Goal: Task Accomplishment & Management: Use online tool/utility

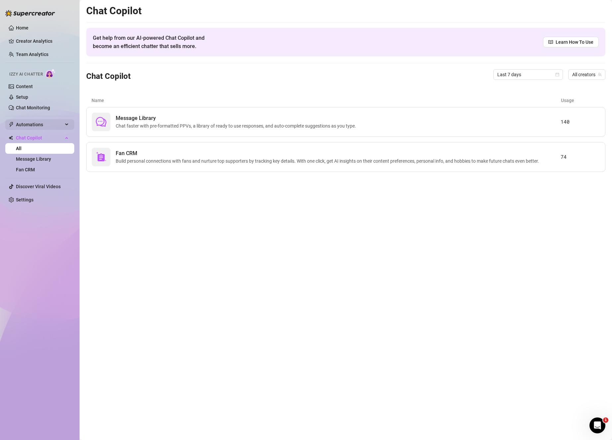
click at [47, 125] on span "Automations" at bounding box center [39, 124] width 47 height 11
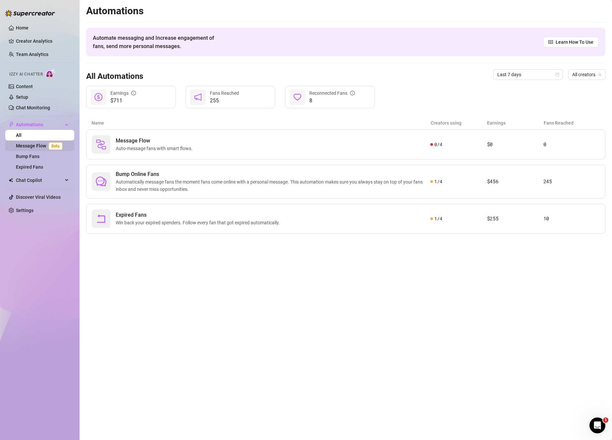
click at [54, 146] on span "Beta" at bounding box center [56, 146] width 14 height 7
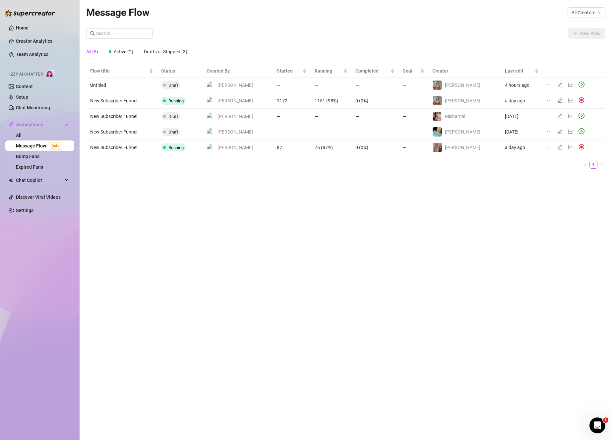
click at [527, 85] on td "4 hours ago" at bounding box center [522, 86] width 42 height 16
click at [552, 85] on div at bounding box center [567, 85] width 40 height 7
click at [557, 85] on icon "edit" at bounding box center [559, 84] width 5 height 5
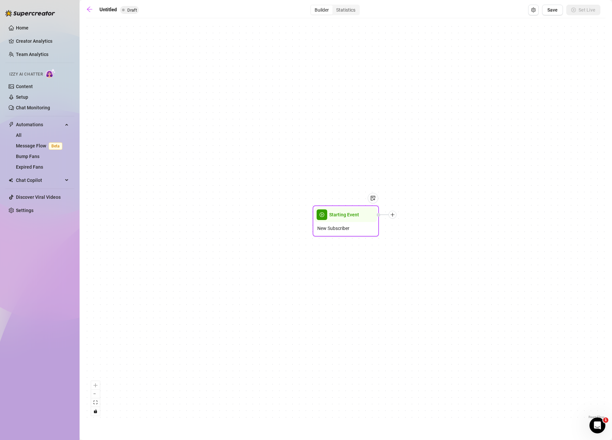
click at [394, 215] on icon "plus" at bounding box center [392, 215] width 5 height 5
click at [426, 228] on div "Condition" at bounding box center [425, 226] width 48 height 11
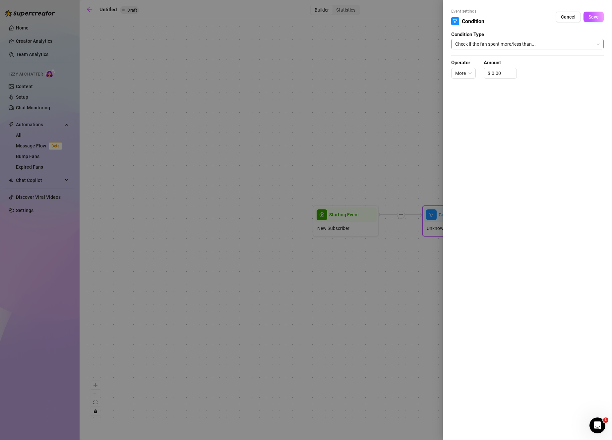
click at [497, 48] on span "Check if the fan spent more/less than..." at bounding box center [527, 44] width 145 height 10
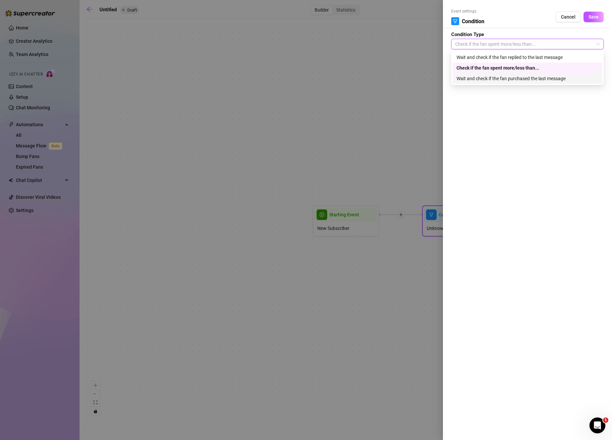
click at [486, 81] on div "Wait and check if the fan purchased the last message" at bounding box center [528, 78] width 142 height 7
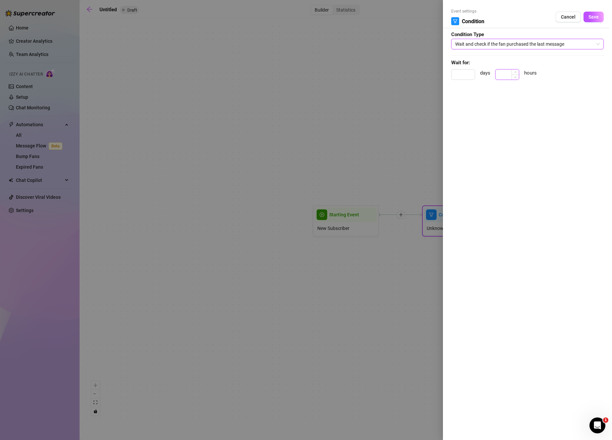
click at [503, 77] on input at bounding box center [507, 75] width 23 height 10
type input "0.25"
click at [592, 20] on button "Save" at bounding box center [594, 17] width 20 height 11
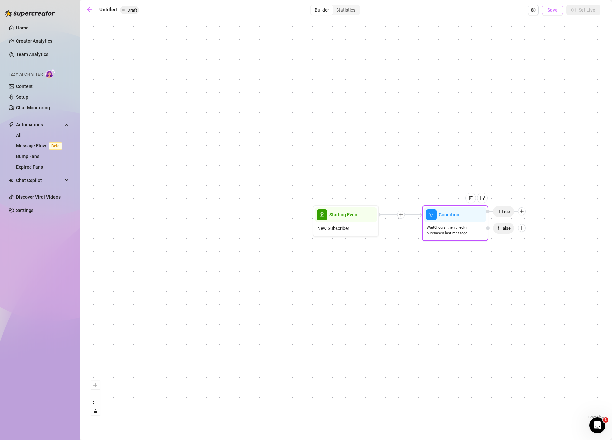
click at [549, 12] on span "Save" at bounding box center [552, 9] width 10 height 5
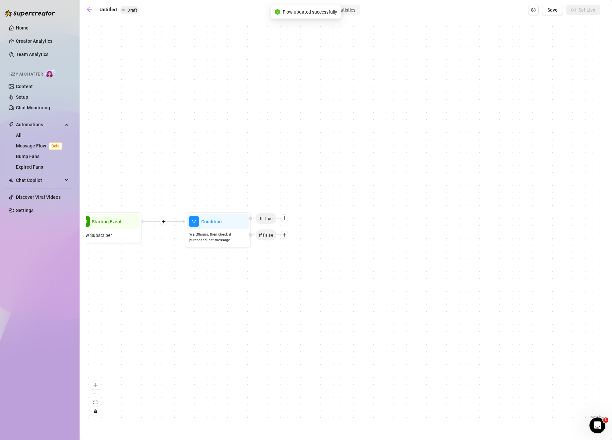
drag, startPoint x: 535, startPoint y: 259, endPoint x: 442, endPoint y: 267, distance: 93.4
click at [438, 268] on div "Condition Wait 0 hours, then check if purchased last message If False If True S…" at bounding box center [345, 221] width 519 height 399
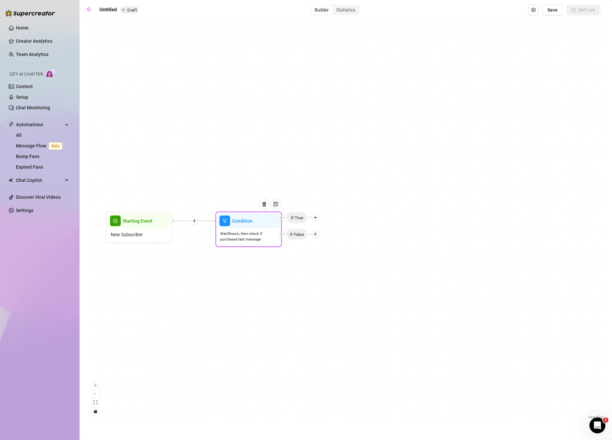
click at [315, 218] on icon "plus" at bounding box center [315, 218] width 5 height 5
click at [323, 241] on div "Message" at bounding box center [328, 240] width 48 height 11
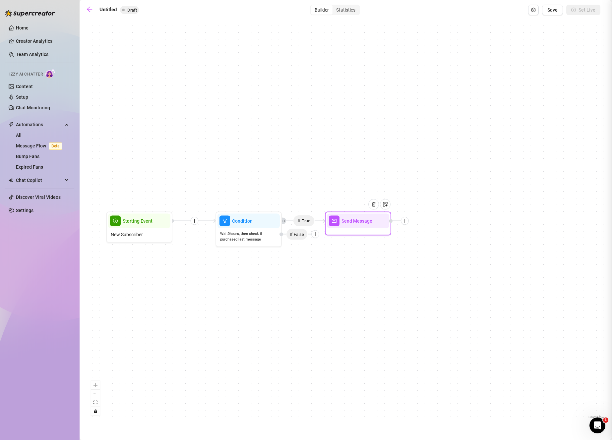
type textarea "Write your message here"
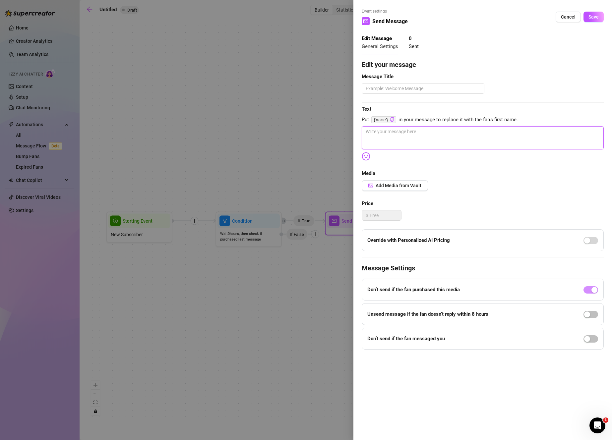
click at [416, 132] on textarea at bounding box center [483, 137] width 242 height 23
type textarea "I"
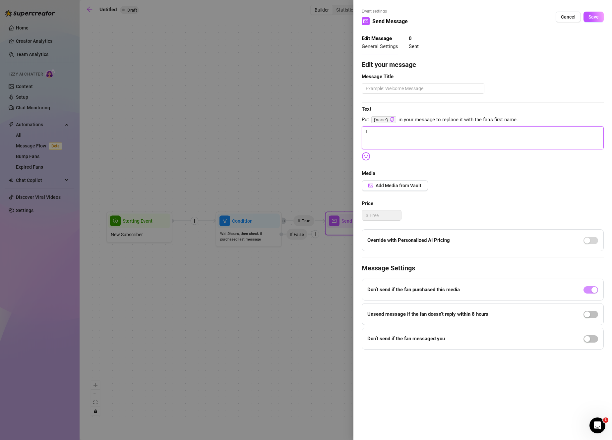
type textarea "I h"
type textarea "I ho"
type textarea "I hop"
type textarea "I hope"
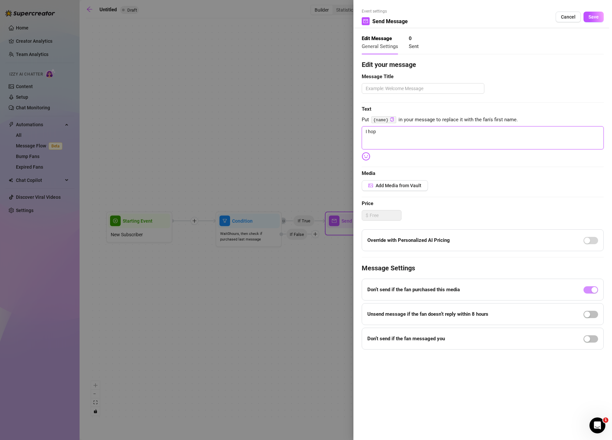
type textarea "I hope"
type textarea "I hope y"
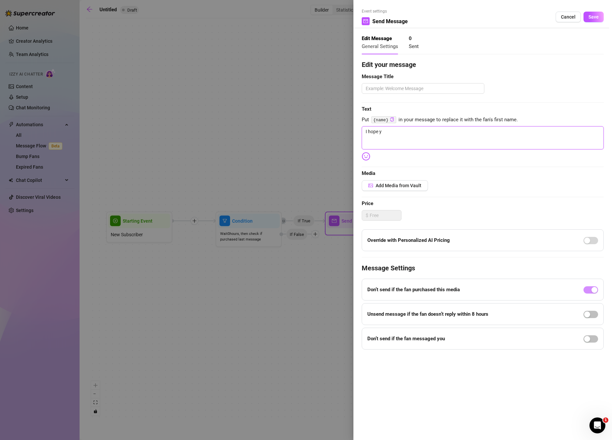
type textarea "I hope yo"
type textarea "I hope you"
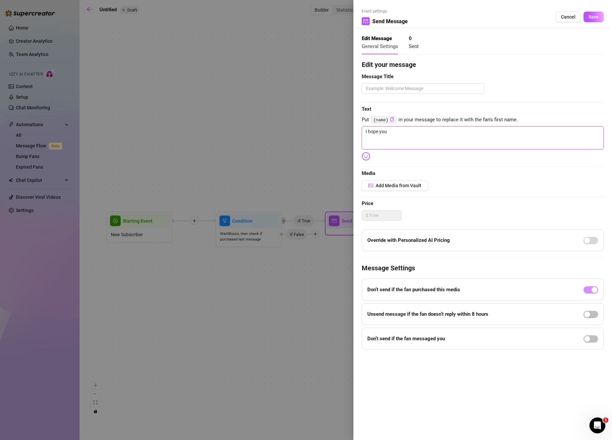
type textarea "I hope you"
type textarea "I hope you l"
type textarea "I hope you li"
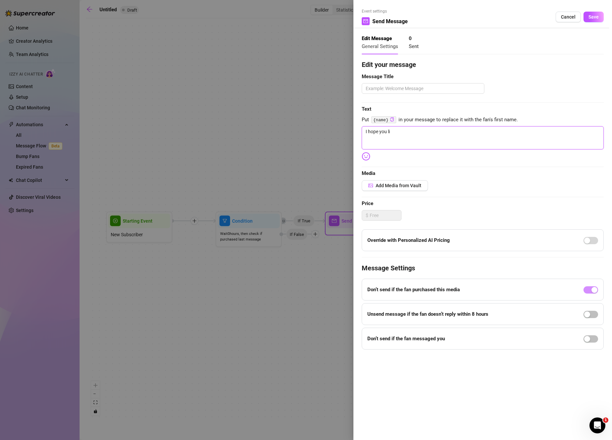
type textarea "I hope you lik"
type textarea "I hope you like"
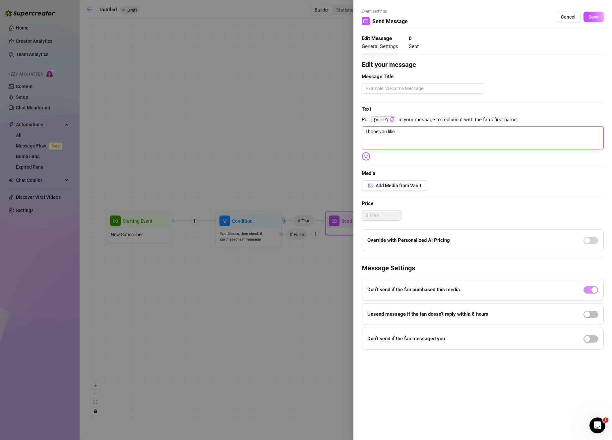
type textarea "I hope you like"
type textarea "I hope you liked"
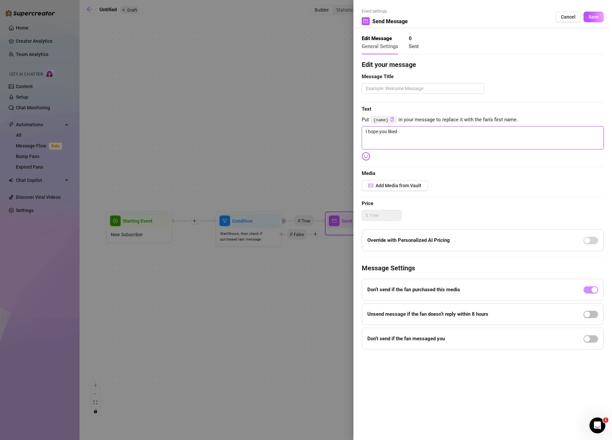
type textarea "I hope you liked"
type textarea "I hope you liked."
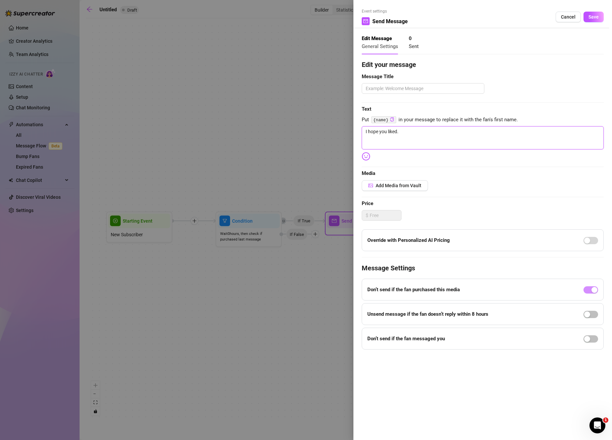
type textarea "I hope you liked."
type textarea "I hope you liked"
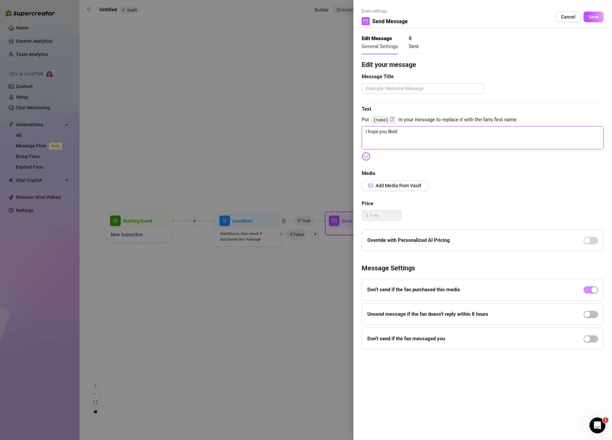
type textarea "d"
type textarea "di"
type textarea "did"
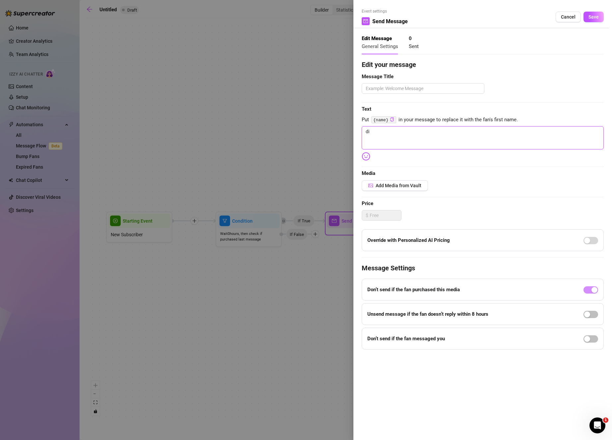
type textarea "did"
type textarea "did y"
type textarea "did yo"
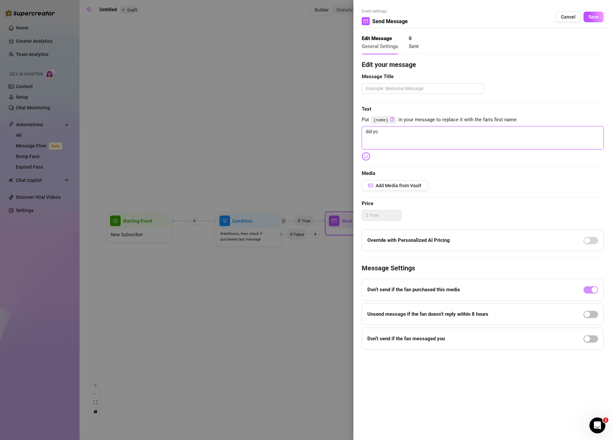
type textarea "did you"
type textarea "did you l"
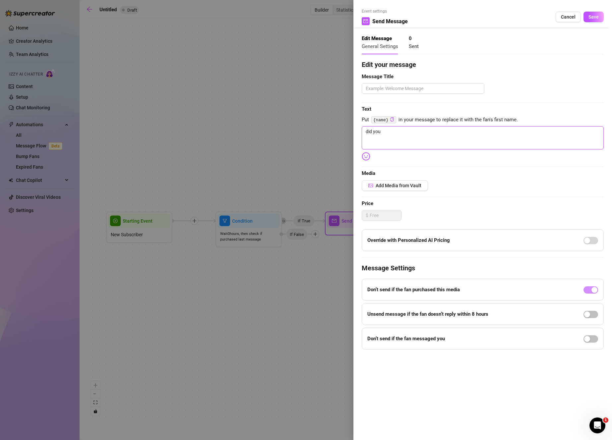
type textarea "did you l"
type textarea "did you li"
type textarea "did you lik"
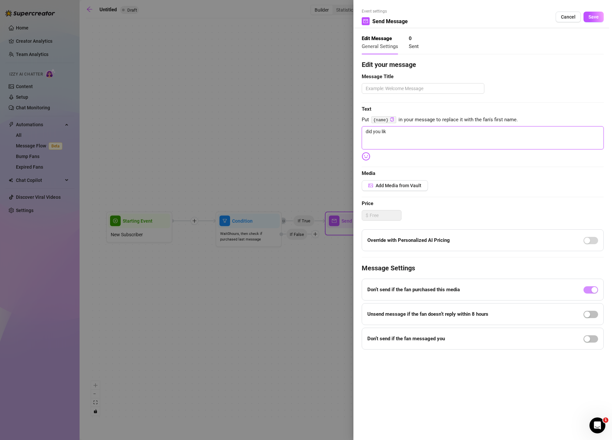
type textarea "did you like"
type textarea "did you like t"
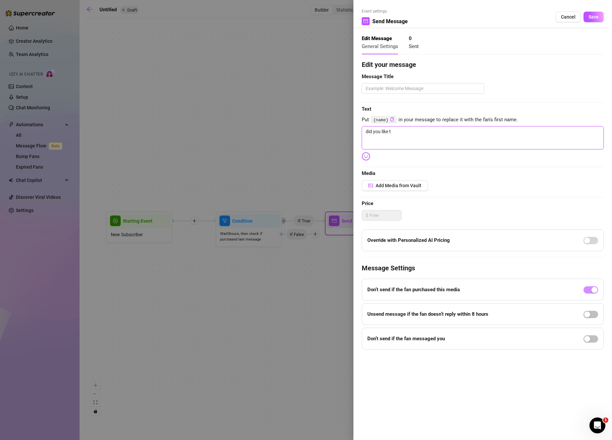
type textarea "did you like th"
type textarea "did you like tha"
type textarea "did you like that"
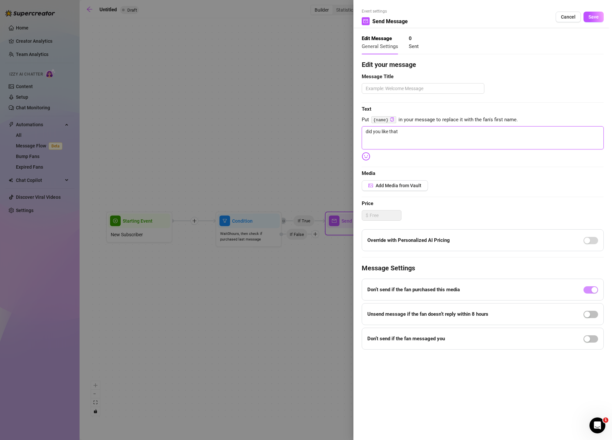
type textarea "did you like that?"
type textarea "did you like that? I"
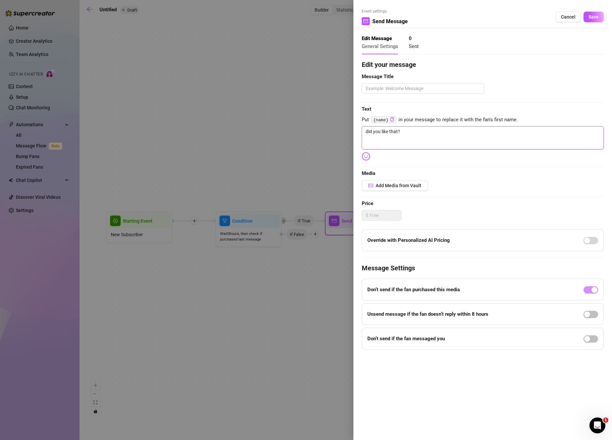
type textarea "did you like that? I"
type textarea "did you like that? I w"
type textarea "did you like that? I wa"
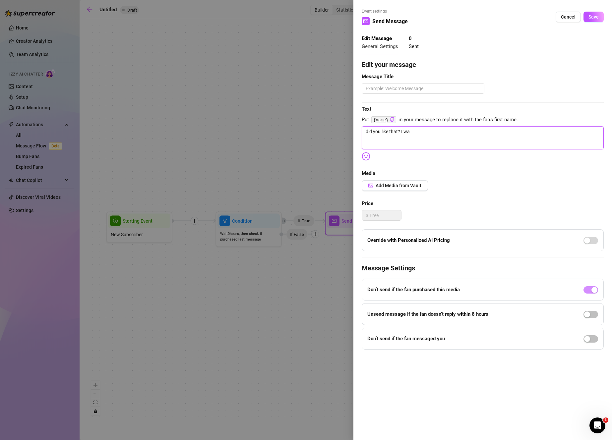
type textarea "did you like that? I wan"
type textarea "did you like that? I want"
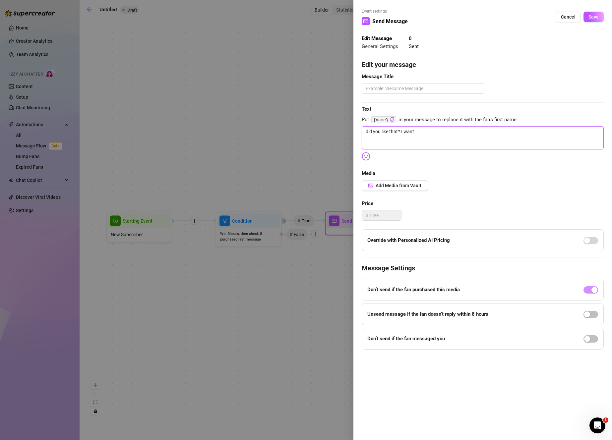
type textarea "did you like that? I want"
type textarea "did you like that? I want t"
type textarea "did you like that? I want to"
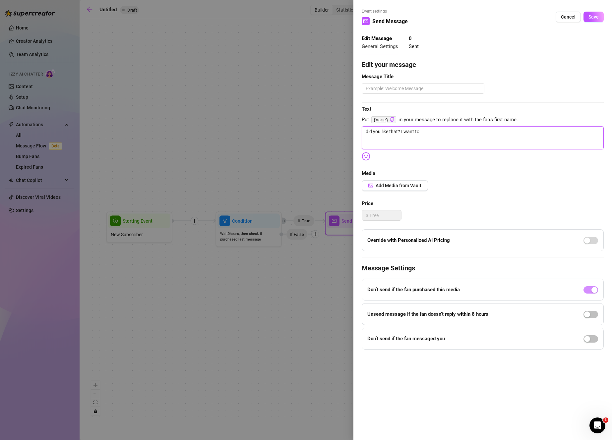
type textarea "did you like that? I want to"
type textarea "did you like that? I want to s"
type textarea "did you like that? I want to se"
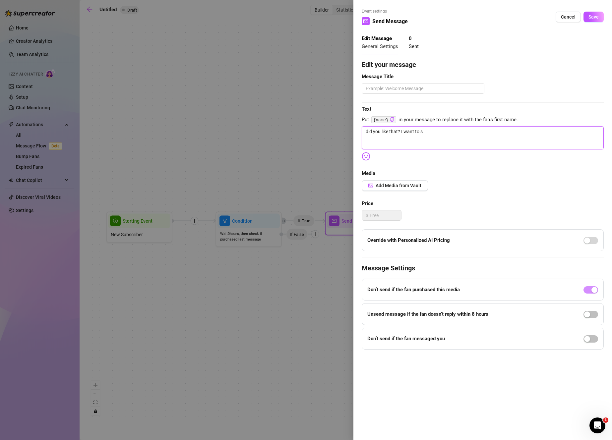
type textarea "did you like that? I want to se"
type textarea "did you like that? I want to sen"
type textarea "did you like that? I want to send"
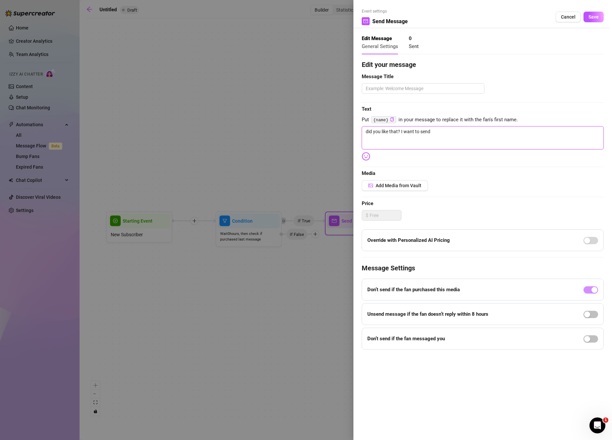
type textarea "did you like that? I want to send"
type textarea "did you like that? I want to send y"
type textarea "did you like that? I want to send yo"
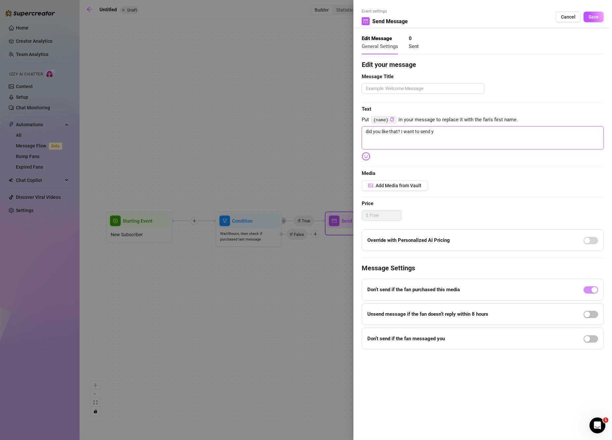
type textarea "did you like that? I want to send yo"
type textarea "did you like that? I want to send you"
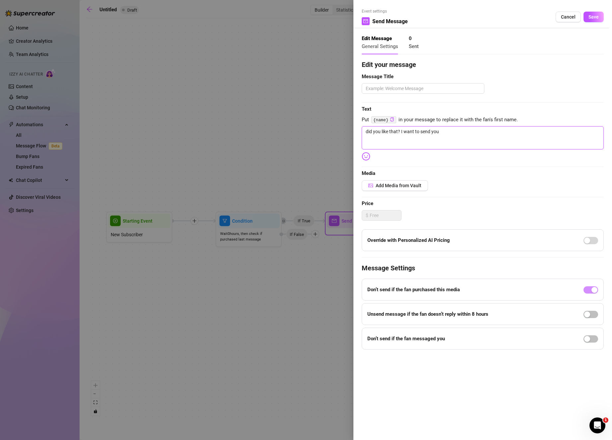
type textarea "did you like that? I want to send you h"
type textarea "did you like that? I want to send you"
type textarea "did you like that? I want to send you t"
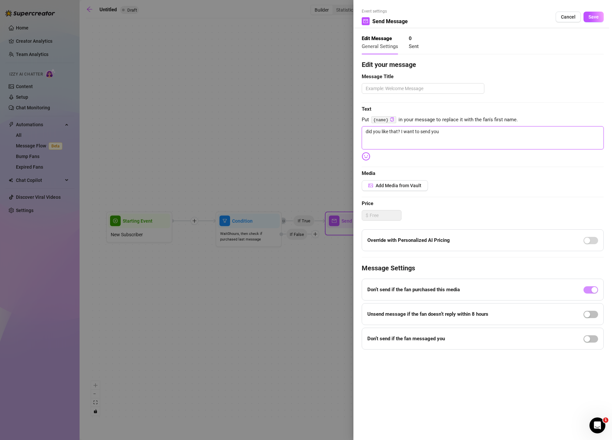
type textarea "did you like that? I want to send you t"
type textarea "did you like that? I want to send you th"
type textarea "did you like that? I want to send you thi"
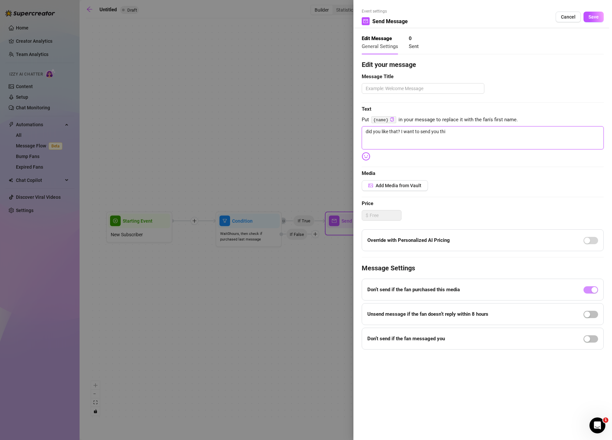
type textarea "did you like that? I want to send you this"
type textarea "did you like that? I want to send you this e"
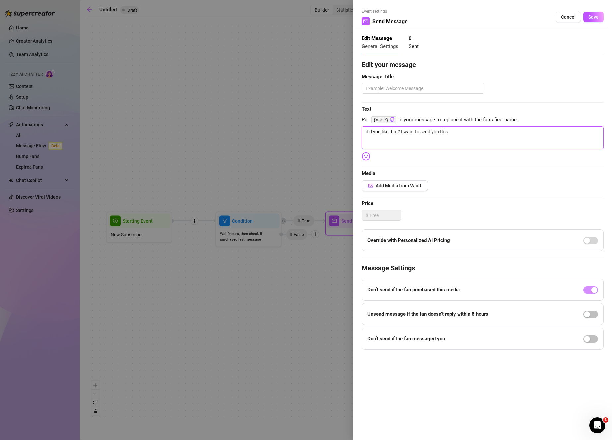
type textarea "did you like that? I want to send you this e"
type textarea "did you like that? I want to send you this ex"
type textarea "did you like that? I want to send you this ext"
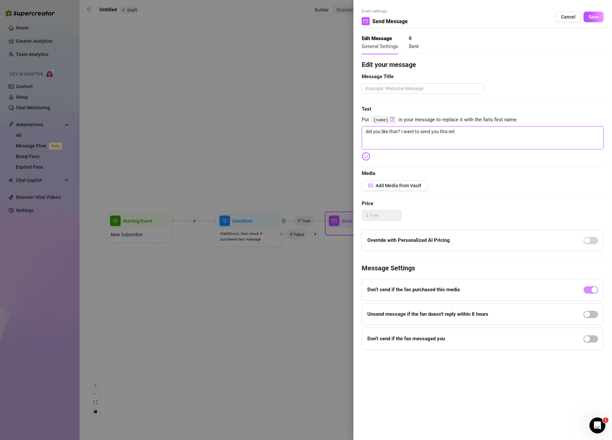
type textarea "did you like that? I want to send you this extr"
type textarea "did you like that? I want to send you this extra"
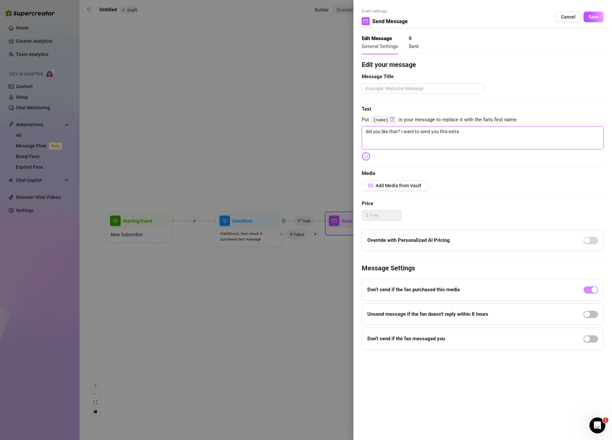
type textarea "did you like that? I want to send you this extra"
type textarea "did you like that? I want to send you this extra s"
type textarea "did you like that? I want to send you this extra sp"
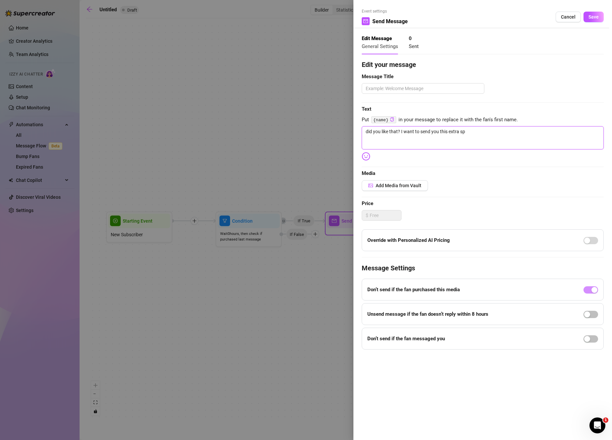
type textarea "did you like that? I want to send you this extra spe"
type textarea "did you like that? I want to send you this extra spec"
type textarea "did you like that? I want to send you this extra speci"
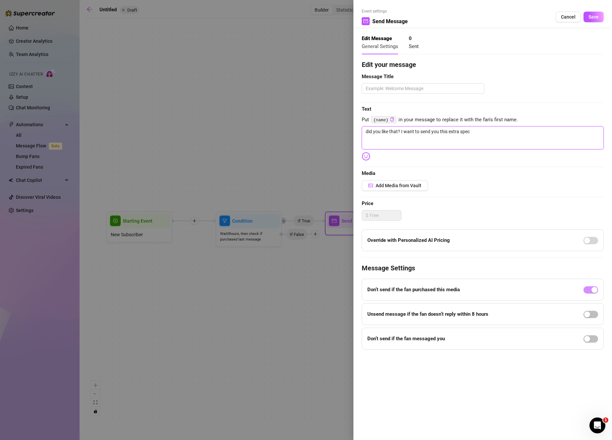
type textarea "did you like that? I want to send you this extra speci"
type textarea "did you like that? I want to send you this extra specia"
type textarea "did you like that? I want to send you this extra special"
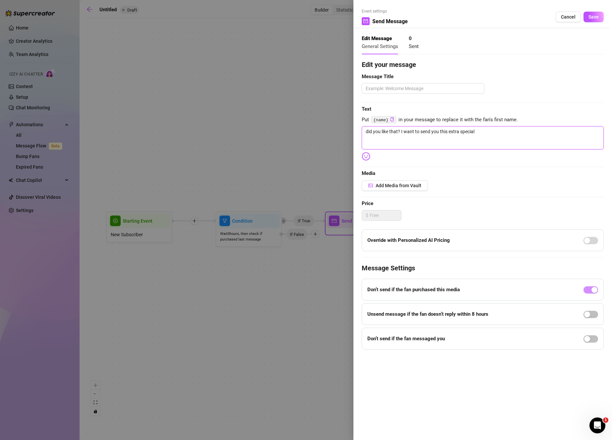
type textarea "did you like that? I want to send you this extra special"
type textarea "did you like that? I want to send you this extra special v"
type textarea "did you like that? I want to send you this extra special vi"
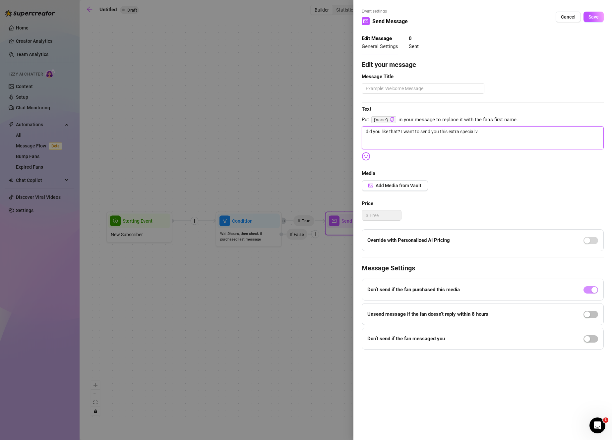
type textarea "did you like that? I want to send you this extra special vi"
type textarea "did you like that? I want to send you this extra special vid"
type textarea "did you like that? I want to send you this extra special vide"
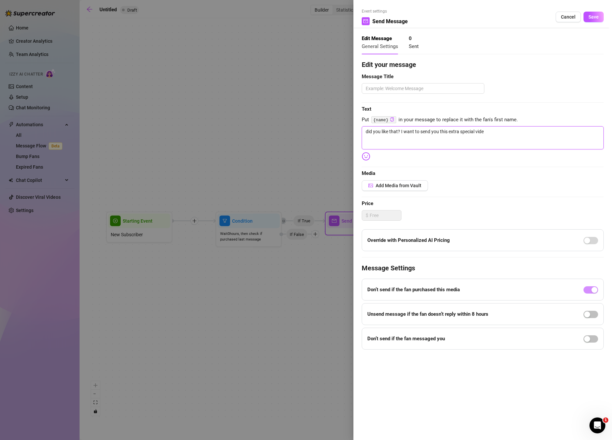
type textarea "did you like that? I want to send you this extra special vid"
type textarea "did you like that? I want to send you this extra special vi"
type textarea "did you like that? I want to send you this extra special v"
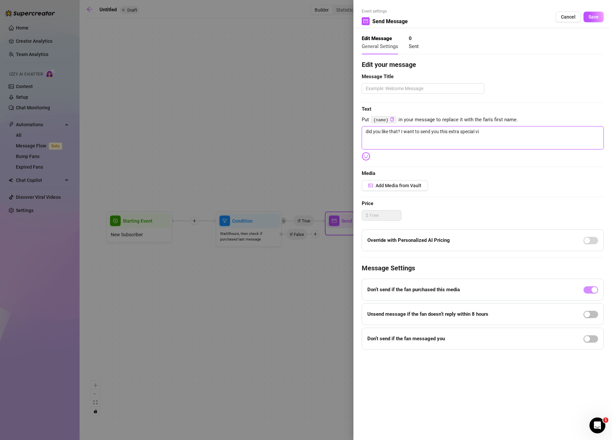
type textarea "did you like that? I want to send you this extra special v"
type textarea "did you like that? I want to send you this extra special"
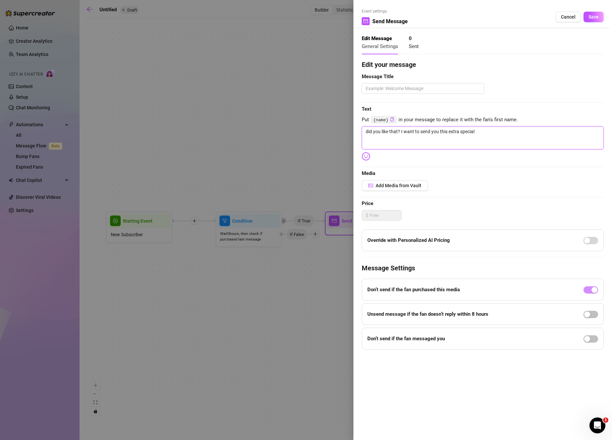
type textarea "did you like that? I want to send you this extra specia"
type textarea "did you like that? I want to send you this extra speci"
type textarea "did you like that? I want to send you this extra spec"
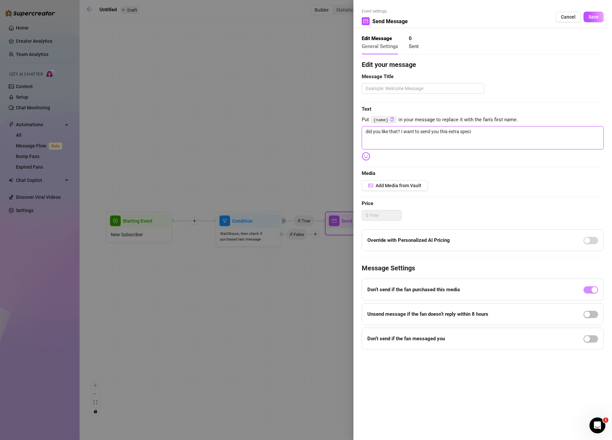
type textarea "did you like that? I want to send you this extra spec"
type textarea "did you like that? I want to send you this extra spe"
type textarea "did you like that? I want to send you this extra sp"
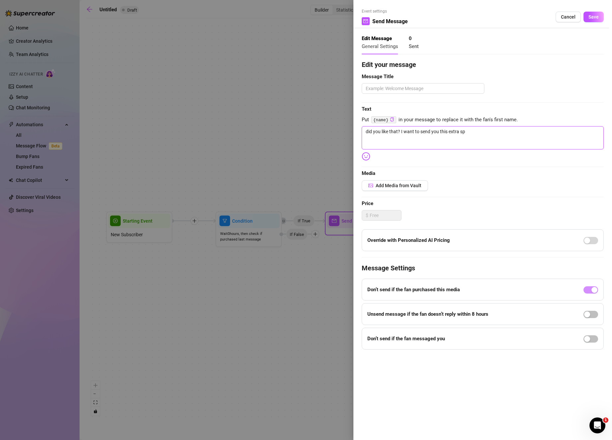
type textarea "did you like that? I want to send you this extra s"
type textarea "did you like that? I want to send you this extra"
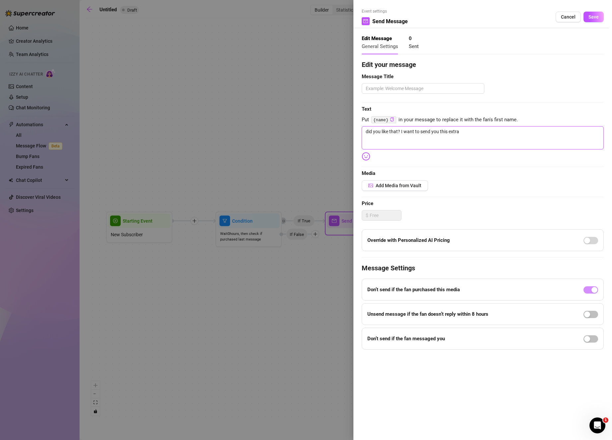
type textarea "did you like that? I want to send you this extra"
type textarea "did you like that? I want to send you this extr"
type textarea "did you like that? I want to send you this ext"
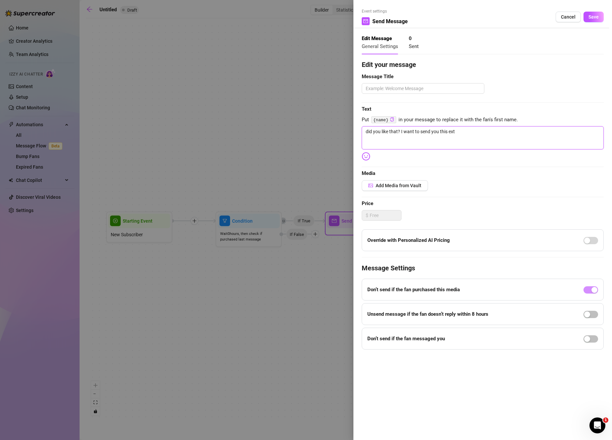
type textarea "did you like that? I want to send you this ex"
type textarea "did you like that? I want to send you this e"
click at [420, 90] on textarea at bounding box center [423, 88] width 123 height 11
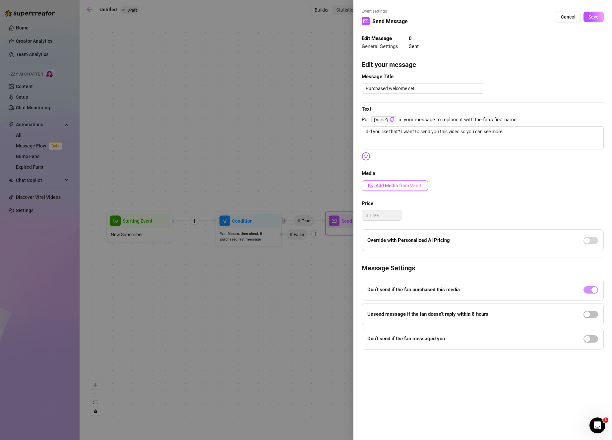
click at [412, 184] on span "Add Media from Vault" at bounding box center [399, 185] width 46 height 5
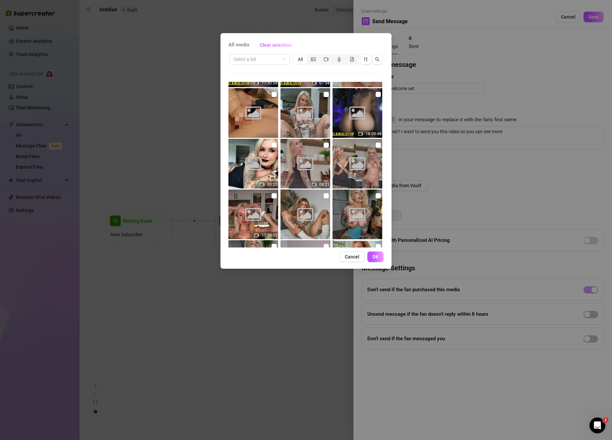
scroll to position [430, 0]
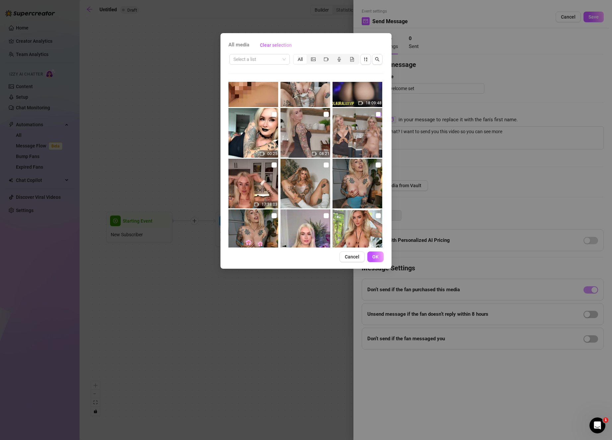
click at [376, 114] on input "checkbox" at bounding box center [378, 114] width 5 height 5
click at [327, 113] on img at bounding box center [305, 133] width 50 height 50
click at [324, 114] on input "checkbox" at bounding box center [326, 114] width 5 height 5
click at [376, 256] on span "OK" at bounding box center [375, 256] width 6 height 5
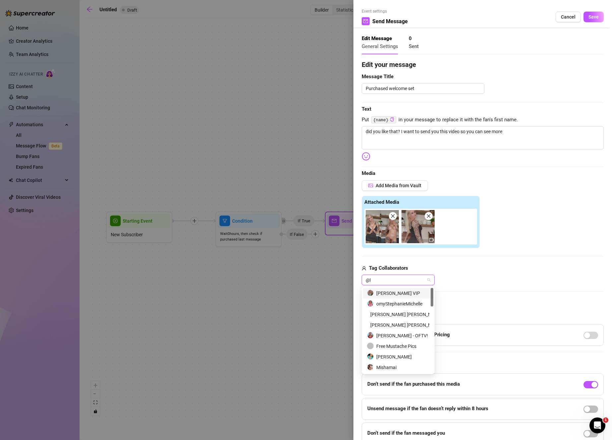
click at [390, 288] on div "[PERSON_NAME] VIP" at bounding box center [398, 293] width 70 height 11
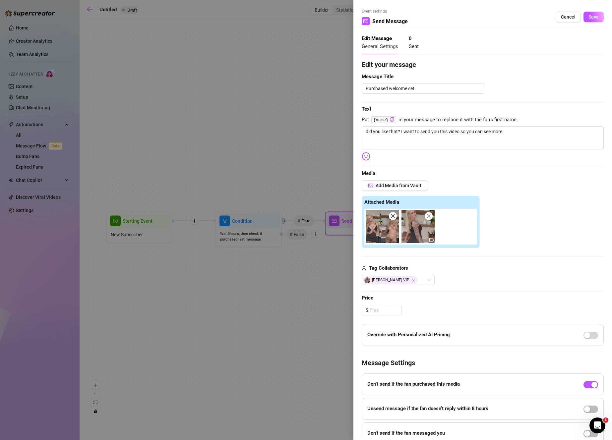
click at [474, 274] on div "Tag Collaborators [PERSON_NAME] VIP" at bounding box center [483, 275] width 242 height 21
click at [388, 310] on input at bounding box center [385, 310] width 31 height 10
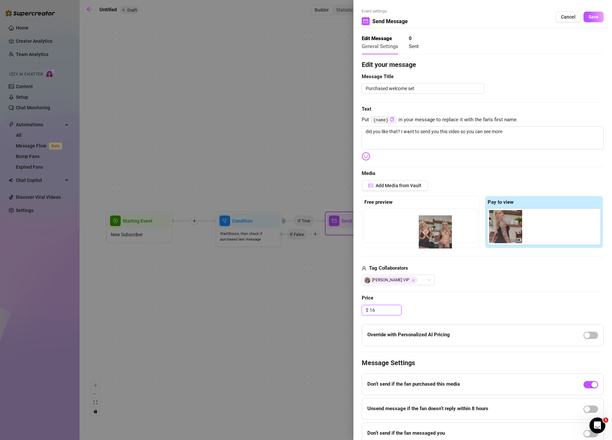
drag, startPoint x: 501, startPoint y: 227, endPoint x: 418, endPoint y: 231, distance: 83.3
click at [418, 231] on div "Free preview Pay to view" at bounding box center [483, 222] width 242 height 52
drag, startPoint x: 506, startPoint y: 232, endPoint x: 379, endPoint y: 233, distance: 127.0
click at [379, 233] on div "Free preview Pay to view" at bounding box center [483, 222] width 242 height 52
click at [395, 217] on span at bounding box center [393, 216] width 8 height 8
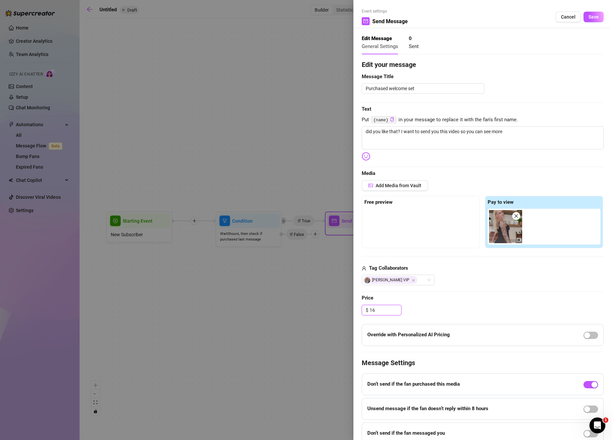
click at [516, 213] on span at bounding box center [516, 216] width 8 height 8
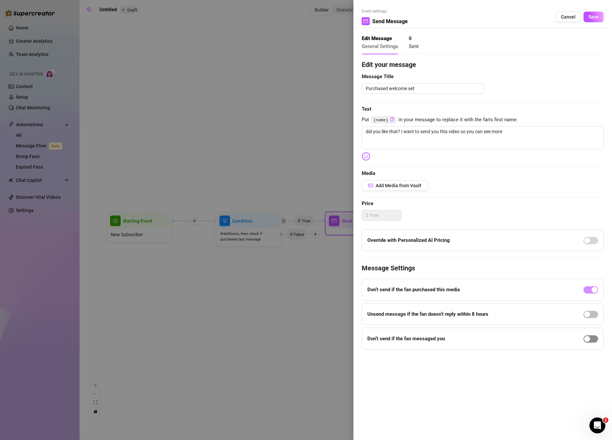
click at [589, 338] on div "button" at bounding box center [587, 339] width 6 height 6
click at [402, 347] on input "8" at bounding box center [401, 349] width 19 height 10
drag, startPoint x: 402, startPoint y: 347, endPoint x: 384, endPoint y: 348, distance: 17.9
click at [385, 348] on div "In the last 8 hours." at bounding box center [406, 348] width 78 height 11
click at [391, 132] on textarea "did you like that? I want to send you this video so you can see more" at bounding box center [483, 137] width 242 height 23
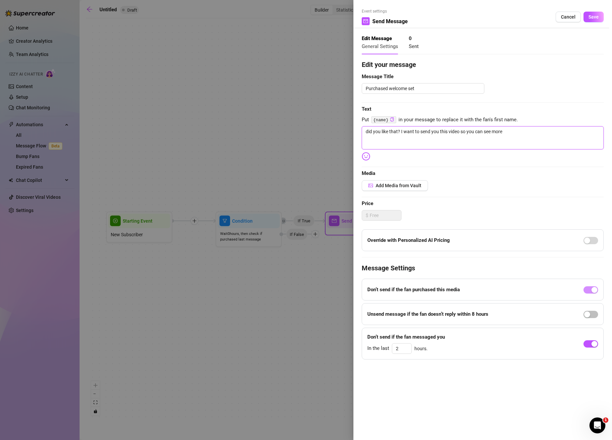
click at [391, 132] on textarea "did you like that? I want to send you this video so you can see more" at bounding box center [483, 137] width 242 height 23
click at [531, 133] on textarea "did you like those pics? I want to send you this video so you can see more" at bounding box center [483, 137] width 242 height 23
click at [363, 159] on img at bounding box center [366, 156] width 9 height 9
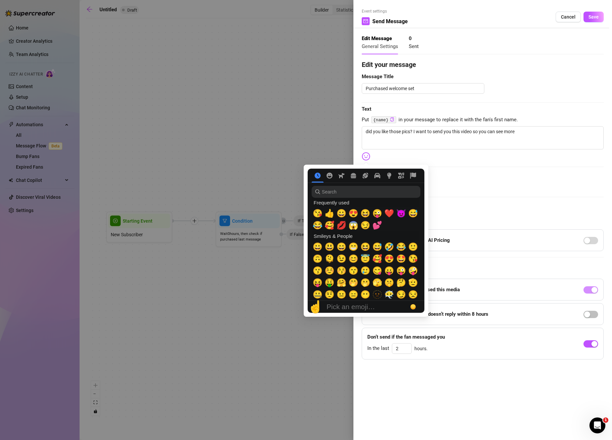
click at [367, 157] on img at bounding box center [366, 156] width 9 height 9
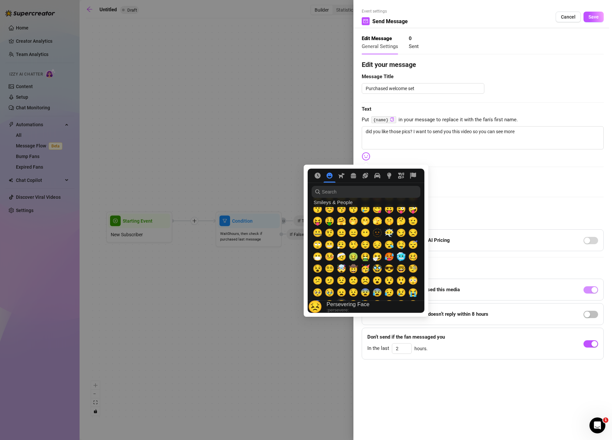
scroll to position [45, 0]
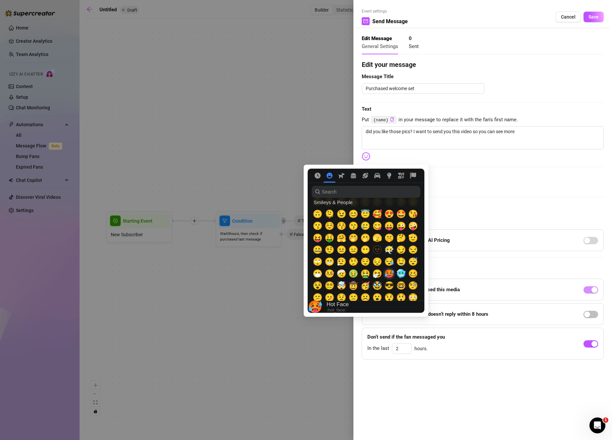
click at [389, 274] on span "🥵" at bounding box center [389, 273] width 10 height 9
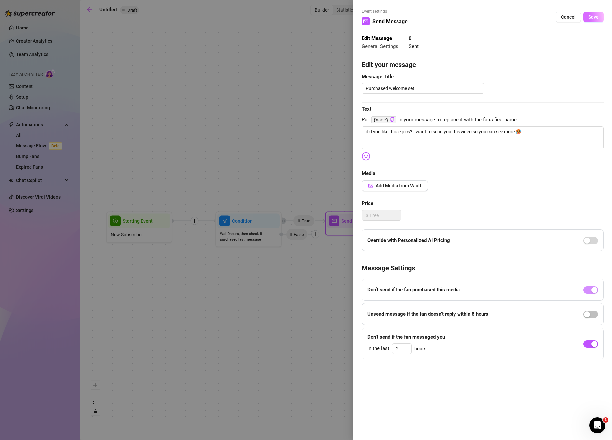
click at [595, 17] on span "Save" at bounding box center [593, 16] width 10 height 5
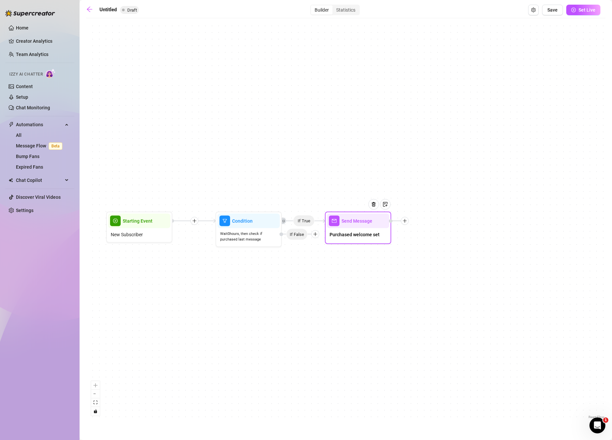
click at [406, 225] on div "If True Send Message Purchased welcome set Condition Wait 0 hours, then check i…" at bounding box center [345, 221] width 519 height 399
click at [407, 224] on div at bounding box center [399, 221] width 20 height 8
click at [408, 223] on div at bounding box center [399, 221] width 20 height 8
click at [406, 222] on icon "plus" at bounding box center [404, 221] width 5 height 5
click at [428, 244] on div "Message" at bounding box center [437, 244] width 48 height 11
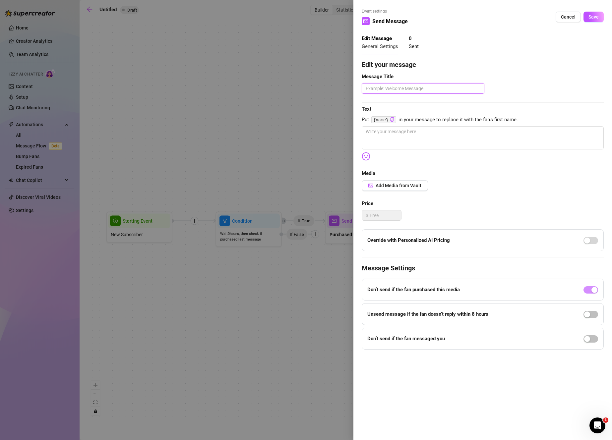
click at [432, 92] on textarea at bounding box center [423, 88] width 123 height 11
click at [434, 93] on textarea at bounding box center [423, 88] width 123 height 11
click at [406, 182] on button "Add Media from Vault" at bounding box center [395, 185] width 66 height 11
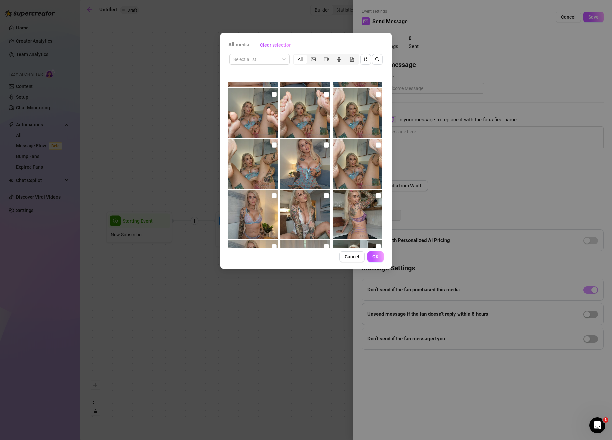
scroll to position [1186, 0]
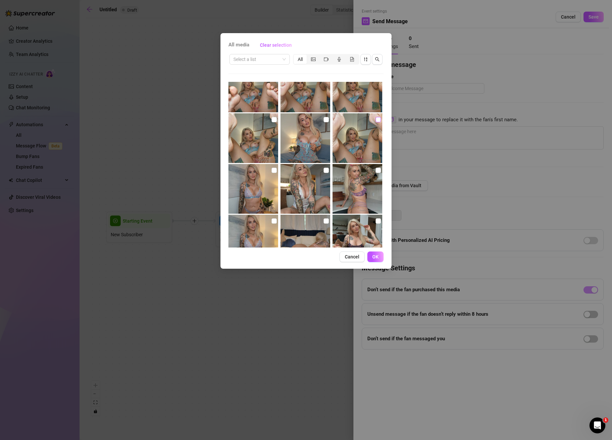
click at [376, 121] on input "checkbox" at bounding box center [378, 119] width 5 height 5
click at [316, 121] on img at bounding box center [305, 138] width 50 height 50
click at [324, 120] on input "checkbox" at bounding box center [326, 119] width 5 height 5
click at [273, 119] on input "checkbox" at bounding box center [274, 119] width 5 height 5
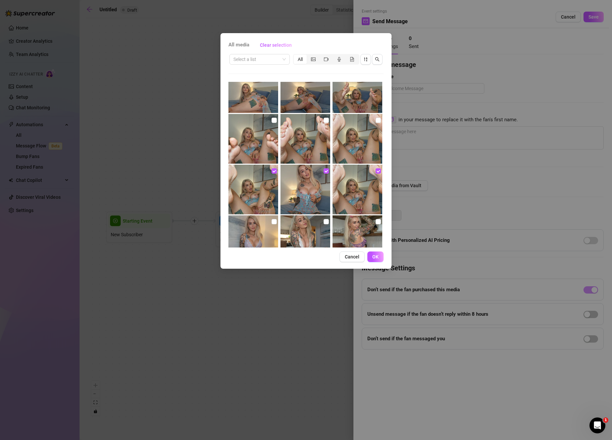
scroll to position [1122, 0]
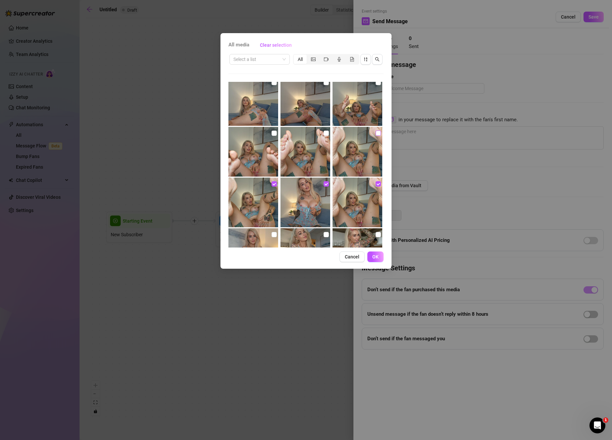
click at [376, 133] on input "checkbox" at bounding box center [378, 133] width 5 height 5
click at [324, 132] on input "checkbox" at bounding box center [326, 133] width 5 height 5
click at [277, 130] on img at bounding box center [253, 152] width 50 height 50
click at [272, 132] on input "checkbox" at bounding box center [274, 133] width 5 height 5
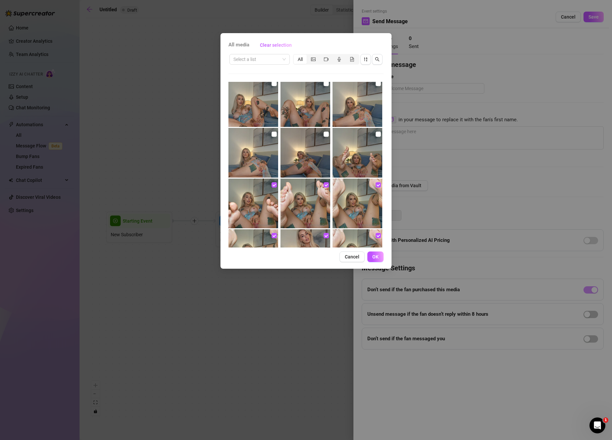
scroll to position [1058, 0]
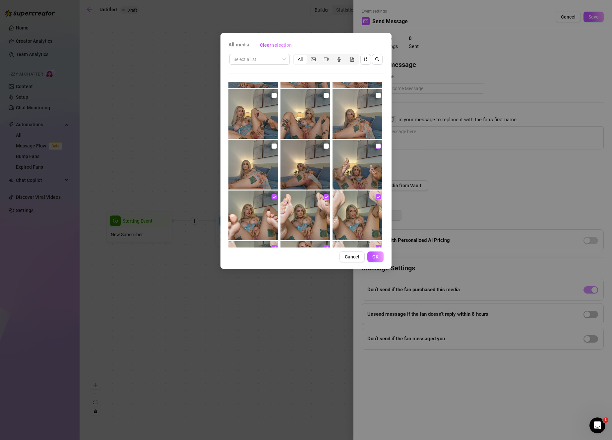
click at [376, 145] on input "checkbox" at bounding box center [378, 146] width 5 height 5
click at [324, 146] on input "checkbox" at bounding box center [326, 146] width 5 height 5
click at [272, 145] on input "checkbox" at bounding box center [274, 146] width 5 height 5
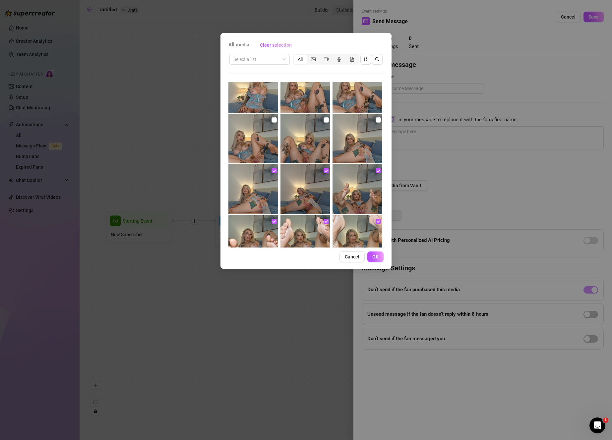
scroll to position [995, 0]
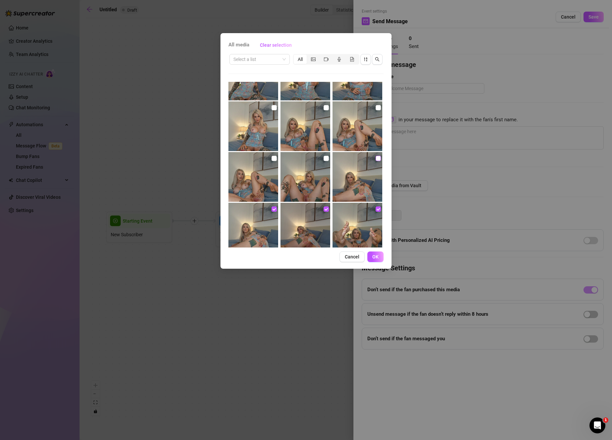
click at [376, 156] on input "checkbox" at bounding box center [378, 158] width 5 height 5
click at [320, 159] on img at bounding box center [305, 177] width 50 height 50
click at [324, 157] on input "checkbox" at bounding box center [326, 158] width 5 height 5
click at [361, 255] on button "Cancel" at bounding box center [352, 257] width 25 height 11
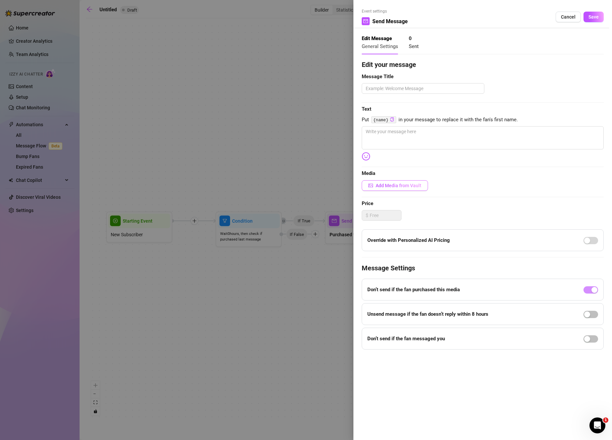
click at [415, 183] on span "Add Media from Vault" at bounding box center [399, 185] width 46 height 5
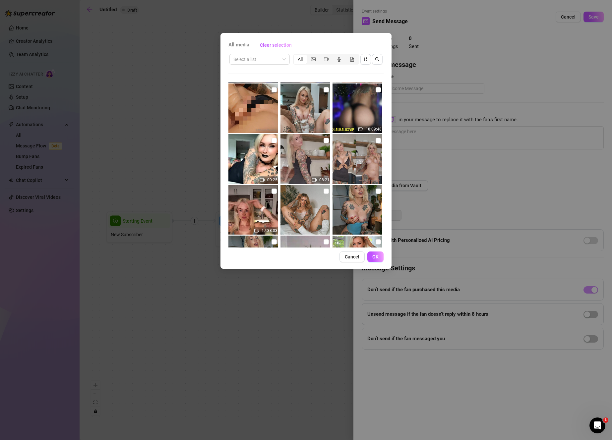
scroll to position [419, 0]
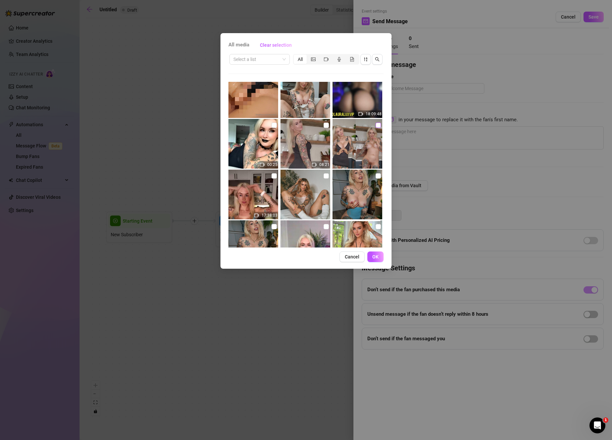
click at [377, 127] on input "checkbox" at bounding box center [378, 125] width 5 height 5
click at [324, 122] on label at bounding box center [326, 125] width 5 height 7
click at [324, 123] on input "checkbox" at bounding box center [326, 125] width 5 height 5
click at [381, 257] on button "OK" at bounding box center [375, 257] width 16 height 11
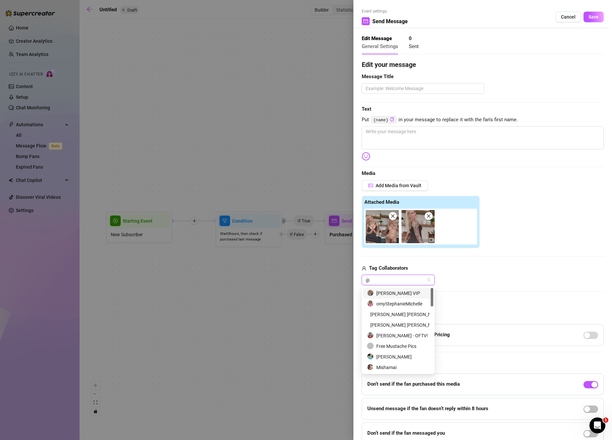
click at [378, 291] on div "[PERSON_NAME] VIP" at bounding box center [398, 293] width 62 height 7
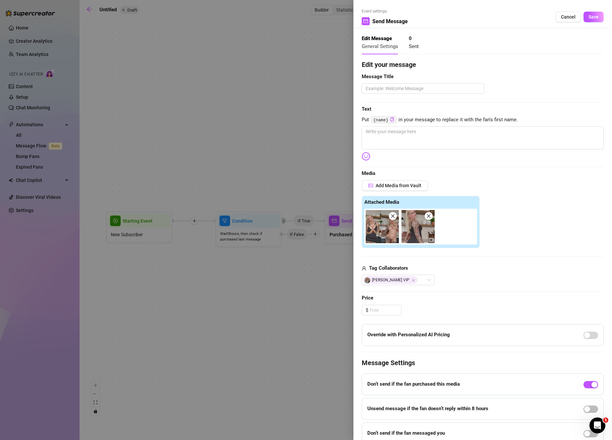
click at [504, 310] on div "$" at bounding box center [483, 310] width 242 height 11
click at [387, 315] on input at bounding box center [385, 310] width 31 height 10
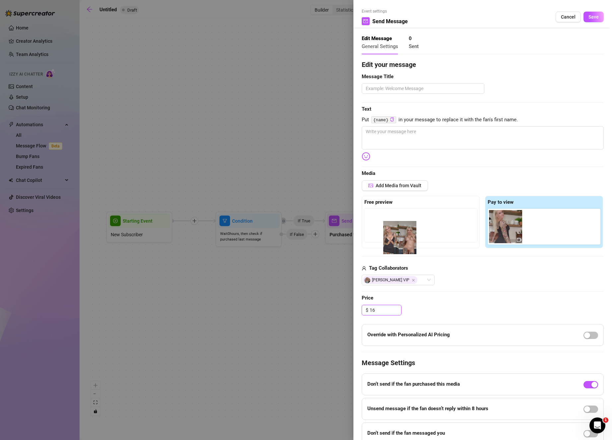
drag, startPoint x: 502, startPoint y: 224, endPoint x: 384, endPoint y: 229, distance: 118.5
click at [384, 230] on div "Free preview Pay to view" at bounding box center [483, 222] width 242 height 52
drag, startPoint x: 495, startPoint y: 230, endPoint x: 387, endPoint y: 222, distance: 108.4
click at [387, 222] on div "Free preview Pay to view" at bounding box center [483, 222] width 242 height 52
click at [590, 18] on span "Save" at bounding box center [593, 16] width 10 height 5
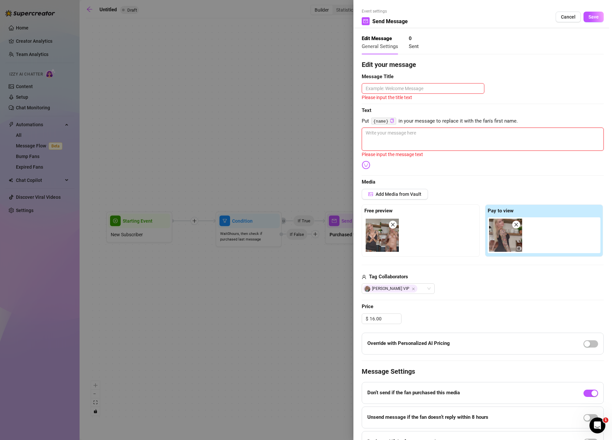
click at [503, 135] on textarea at bounding box center [483, 139] width 242 height 23
click at [406, 141] on textarea at bounding box center [483, 139] width 242 height 23
paste textarea "Over 8 minutes of sensual stripping and pussy play for you to 💦 to tonight! As …"
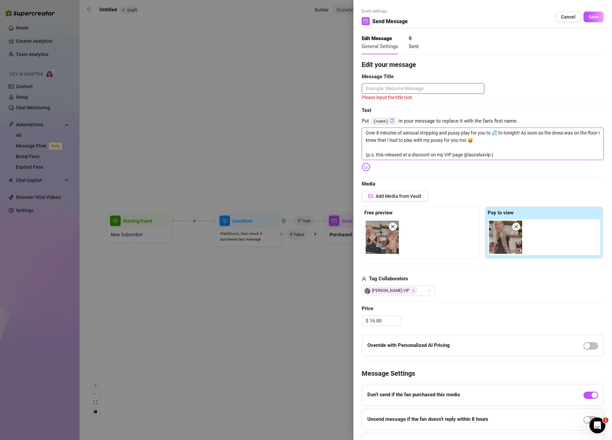
scroll to position [0, 0]
drag, startPoint x: 499, startPoint y: 155, endPoint x: 349, endPoint y: 152, distance: 149.6
click at [349, 152] on div "Event settings Send Message Cancel Save Edit Message General Settings 0 Sent Ed…" at bounding box center [306, 220] width 612 height 440
click at [421, 87] on textarea at bounding box center [423, 88] width 123 height 11
drag, startPoint x: 438, startPoint y: 135, endPoint x: 349, endPoint y: 131, distance: 88.9
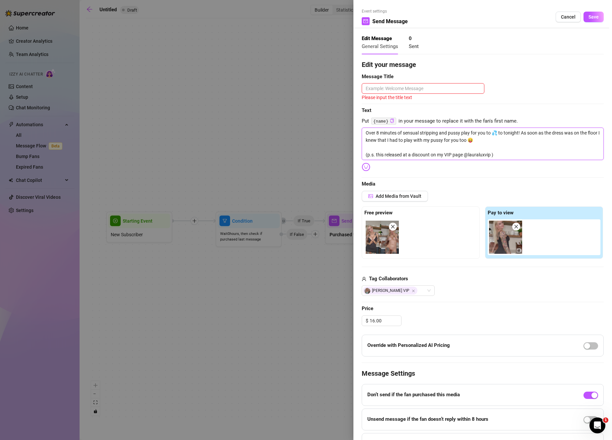
click at [349, 131] on div "Event settings Send Message Cancel Save Edit Message General Settings 0 Sent Ed…" at bounding box center [306, 220] width 612 height 440
click at [403, 87] on textarea at bounding box center [423, 88] width 123 height 11
paste textarea "Over 8 minutes of sensual stripping"
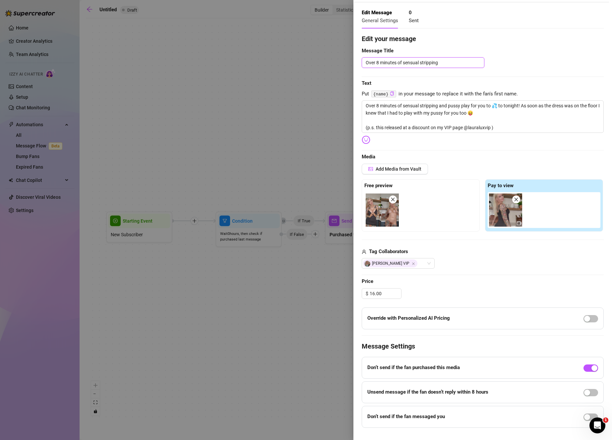
scroll to position [38, 0]
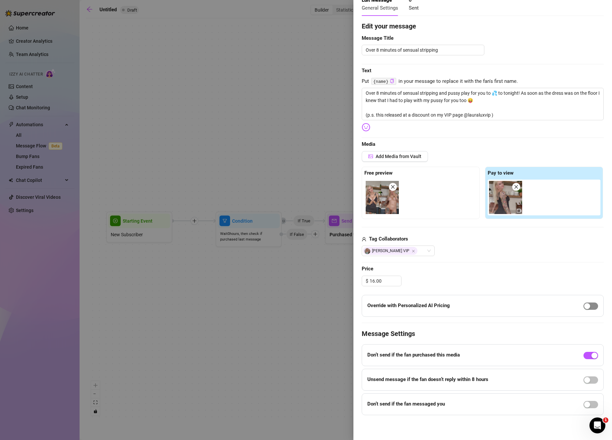
click at [588, 305] on span "button" at bounding box center [591, 306] width 15 height 7
click at [591, 305] on div "button" at bounding box center [594, 306] width 6 height 6
click at [584, 378] on div "button" at bounding box center [587, 380] width 6 height 6
click at [591, 382] on div "button" at bounding box center [594, 380] width 6 height 6
click at [587, 382] on span "button" at bounding box center [591, 380] width 15 height 7
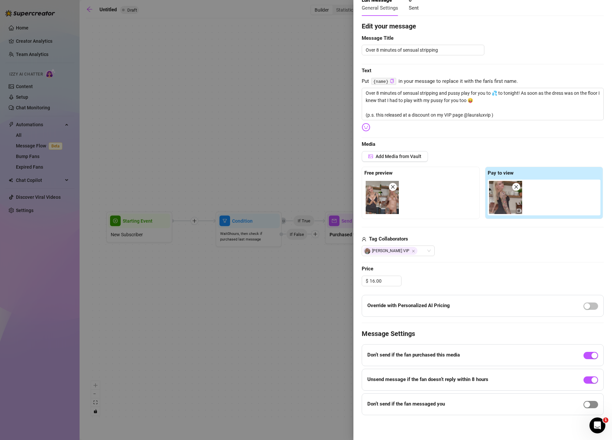
click at [584, 405] on div "button" at bounding box center [587, 405] width 6 height 6
drag, startPoint x: 392, startPoint y: 415, endPoint x: 376, endPoint y: 415, distance: 15.9
click at [376, 415] on div "In the last 8 hours." at bounding box center [406, 414] width 78 height 11
click at [585, 410] on span "button" at bounding box center [591, 409] width 15 height 7
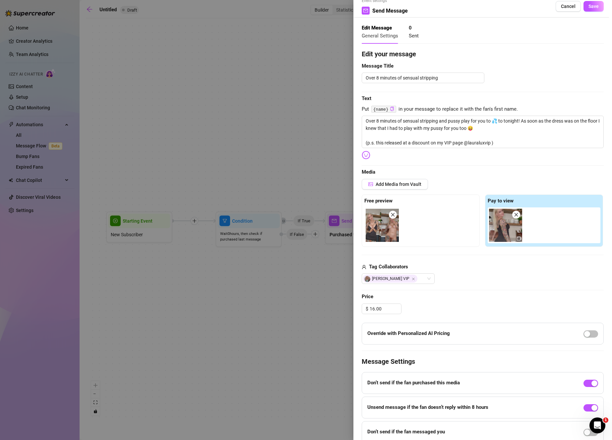
scroll to position [0, 0]
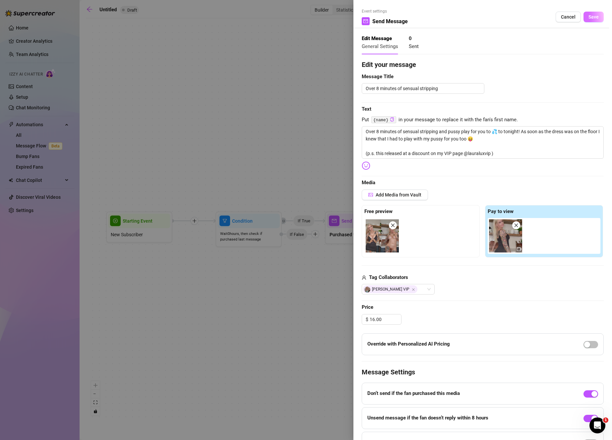
click at [593, 16] on span "Save" at bounding box center [593, 16] width 10 height 5
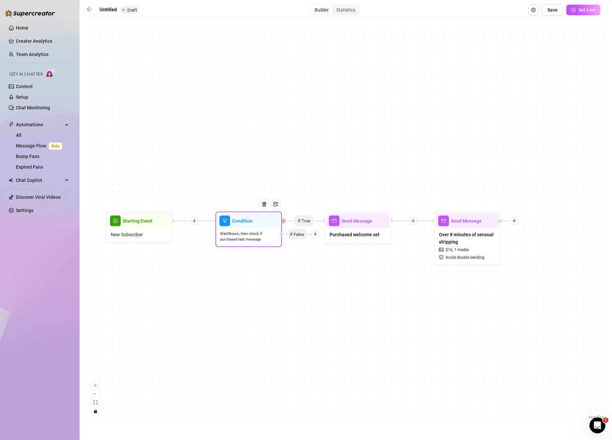
click at [316, 236] on icon "plus" at bounding box center [315, 234] width 5 height 5
click at [335, 259] on div "Message" at bounding box center [328, 257] width 48 height 11
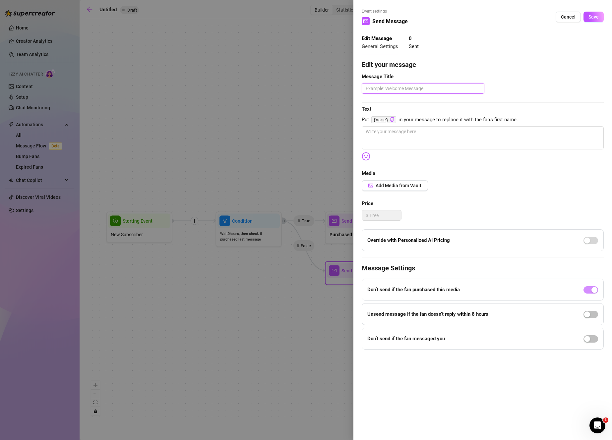
click at [437, 92] on textarea at bounding box center [423, 88] width 123 height 11
drag, startPoint x: 454, startPoint y: 129, endPoint x: 411, endPoint y: 131, distance: 42.8
click at [411, 131] on textarea "Thank you for joining! how are you?" at bounding box center [483, 137] width 242 height 23
click at [373, 158] on div at bounding box center [368, 156] width 13 height 9
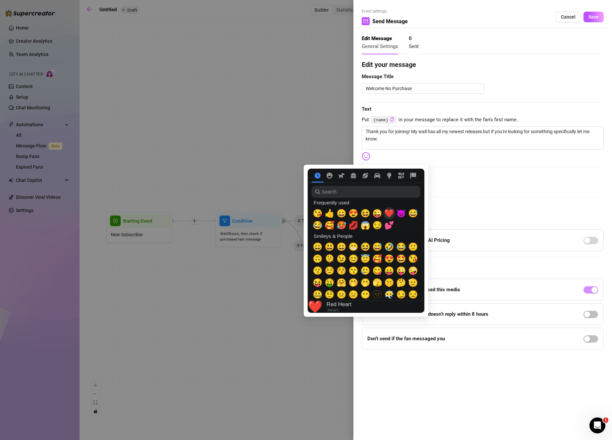
click at [389, 215] on span "❤️" at bounding box center [389, 213] width 10 height 9
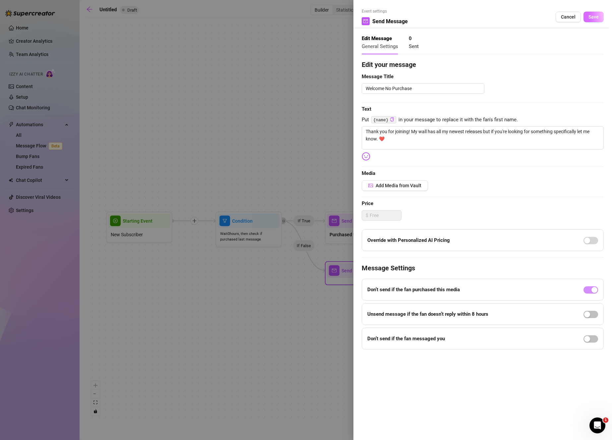
click at [600, 18] on button "Save" at bounding box center [594, 17] width 20 height 11
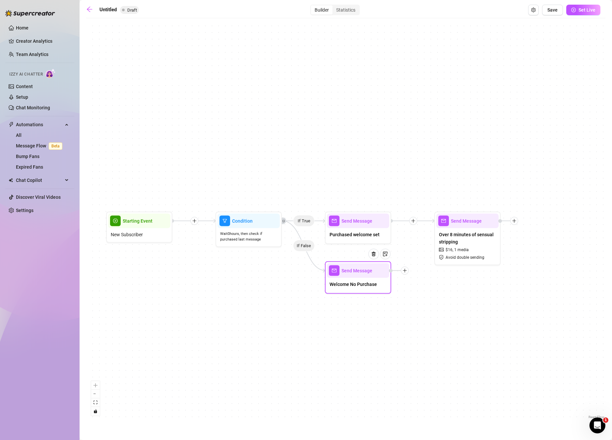
click at [405, 273] on icon "plus" at bounding box center [404, 271] width 5 height 5
click at [429, 296] on div "Message" at bounding box center [437, 293] width 48 height 11
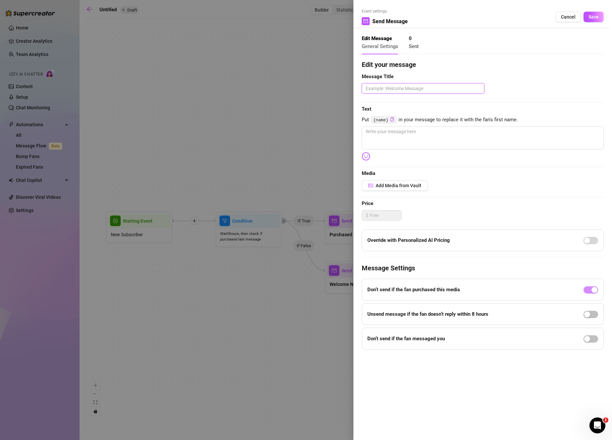
click at [448, 91] on textarea at bounding box center [423, 88] width 123 height 11
click at [418, 187] on span "Add Media from Vault" at bounding box center [399, 185] width 46 height 5
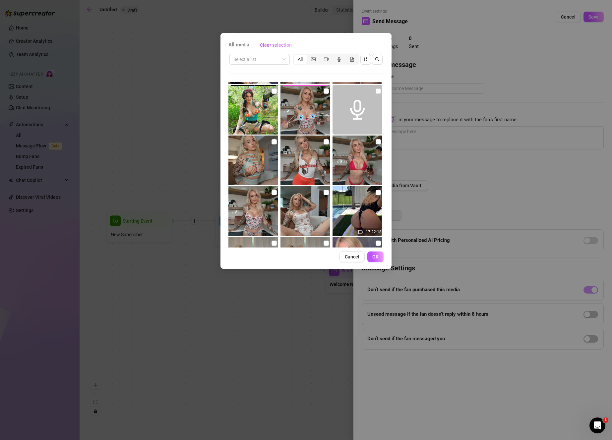
scroll to position [1601, 0]
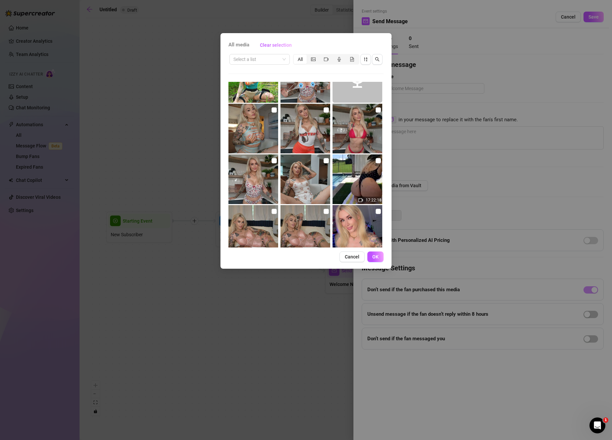
click at [274, 164] on img at bounding box center [253, 180] width 50 height 50
click at [272, 161] on input "checkbox" at bounding box center [274, 160] width 5 height 5
click at [378, 256] on span "OK" at bounding box center [375, 256] width 6 height 5
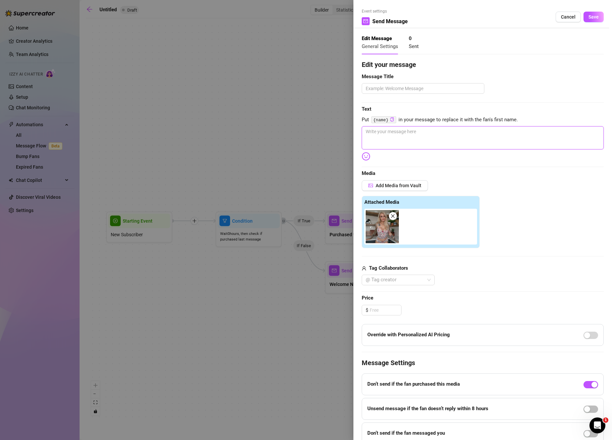
click at [428, 137] on textarea at bounding box center [483, 137] width 242 height 23
click at [367, 156] on img at bounding box center [366, 156] width 9 height 9
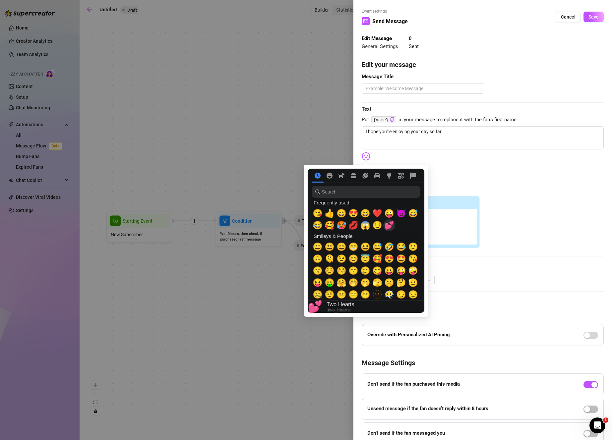
click at [392, 223] on span "💕" at bounding box center [389, 225] width 10 height 9
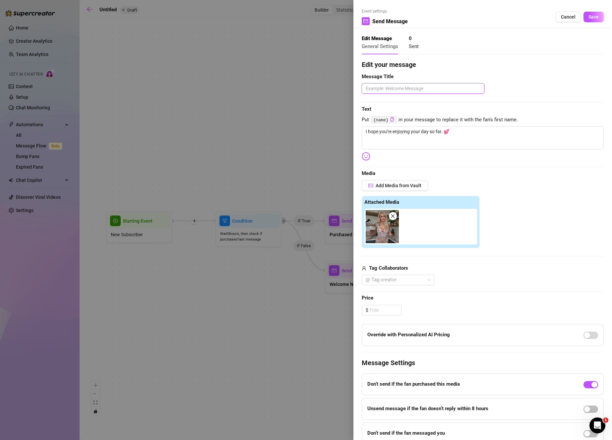
click at [402, 87] on textarea at bounding box center [423, 88] width 123 height 11
click at [593, 20] on button "Save" at bounding box center [594, 17] width 20 height 11
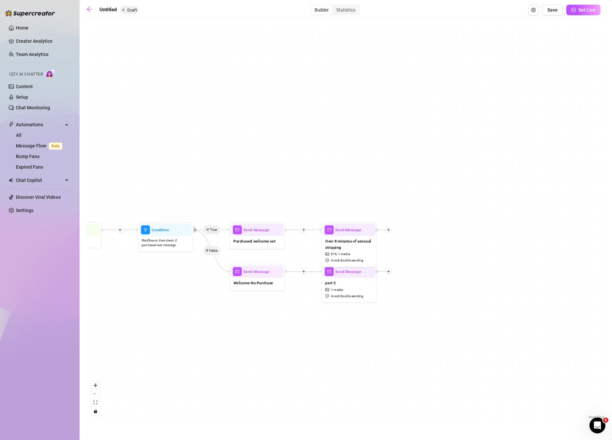
drag, startPoint x: 569, startPoint y: 294, endPoint x: 417, endPoint y: 289, distance: 152.0
click at [417, 289] on div "If True If False Send Message part 2 1 media Avoid double sending Send Message …" at bounding box center [345, 221] width 519 height 399
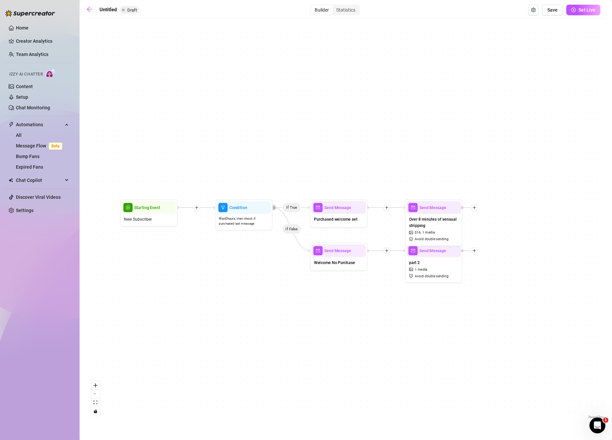
drag, startPoint x: 378, startPoint y: 291, endPoint x: 483, endPoint y: 273, distance: 106.6
click at [484, 274] on div "If True If False Send Message part 2 1 media Avoid double sending Send Message …" at bounding box center [345, 221] width 519 height 399
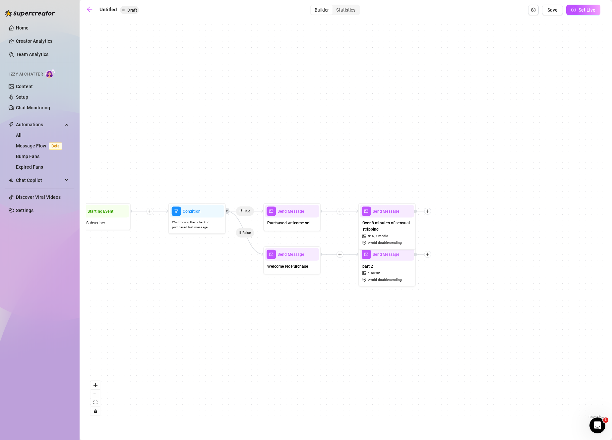
drag, startPoint x: 498, startPoint y: 272, endPoint x: 453, endPoint y: 276, distance: 44.9
click at [453, 276] on div "If True If False Send Message part 2 1 media Avoid double sending Send Message …" at bounding box center [345, 221] width 519 height 399
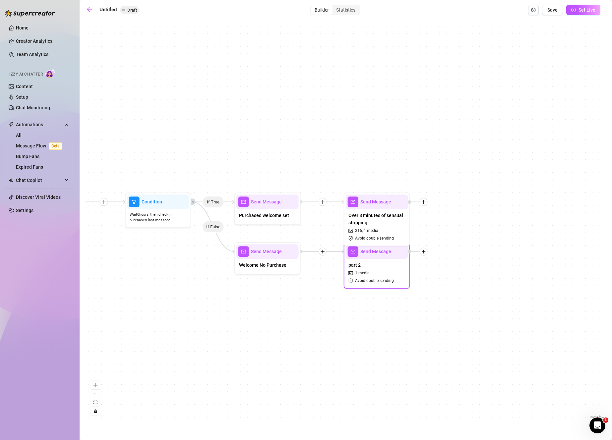
click at [426, 251] on div at bounding box center [424, 252] width 8 height 8
click at [449, 253] on div "Time Delay" at bounding box center [456, 252] width 48 height 11
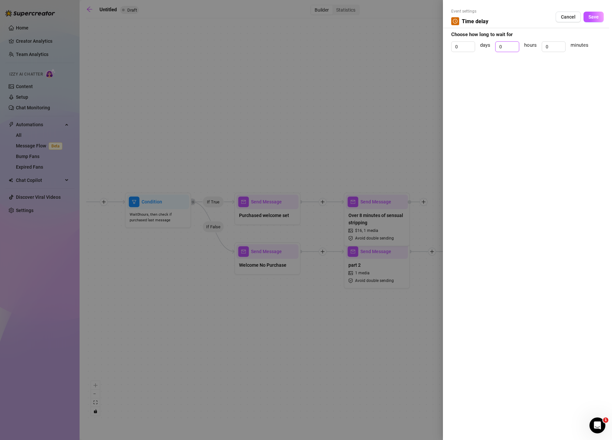
drag, startPoint x: 506, startPoint y: 48, endPoint x: 491, endPoint y: 49, distance: 15.3
click at [491, 49] on div "0 days 0 hours 0 minutes" at bounding box center [527, 49] width 153 height 17
click at [491, 52] on div "0 days 0 hours 0 minutes" at bounding box center [527, 49] width 153 height 17
drag, startPoint x: 502, startPoint y: 47, endPoint x: 492, endPoint y: 48, distance: 10.0
click at [492, 48] on div "0 days 0 hours 0 minutes" at bounding box center [527, 49] width 153 height 17
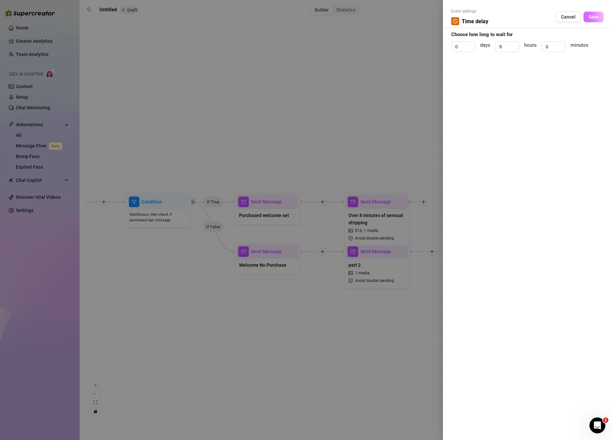
click at [590, 16] on span "Save" at bounding box center [593, 16] width 10 height 5
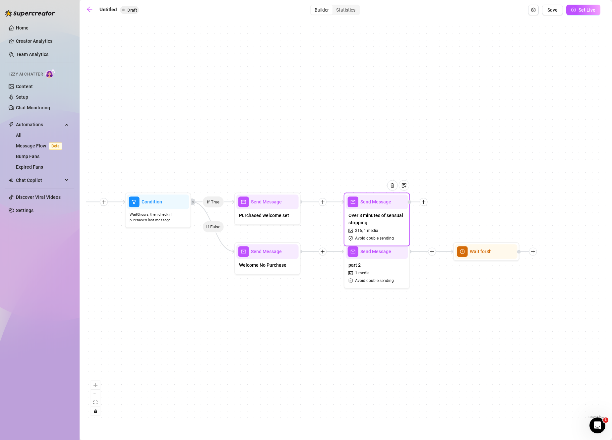
click at [382, 234] on div "Over 8 minutes of sensual stripping $ 16 , 1 media Avoid double sending" at bounding box center [377, 226] width 62 height 35
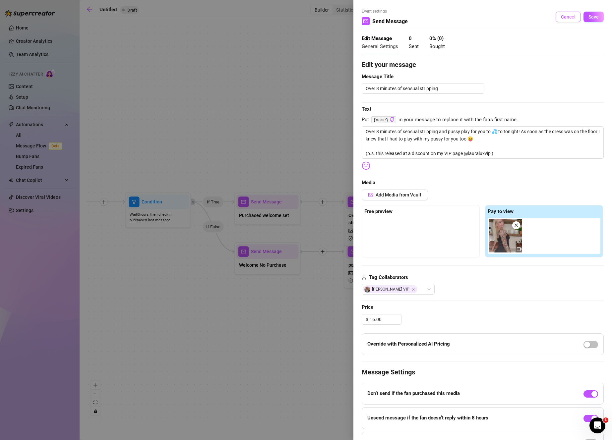
click at [561, 17] on span "Cancel" at bounding box center [568, 16] width 15 height 5
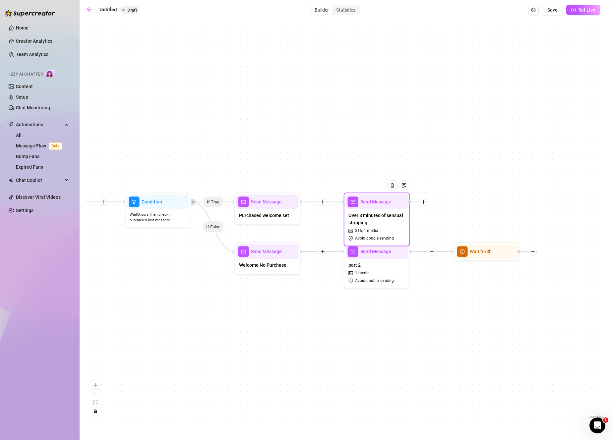
click at [374, 222] on span "Over 8 minutes of sensual stripping" at bounding box center [376, 219] width 57 height 15
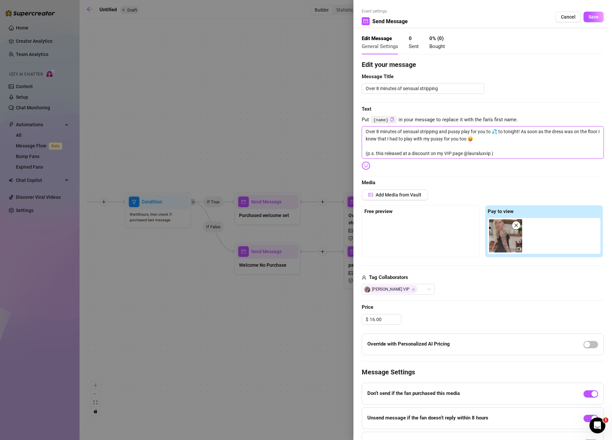
click at [509, 156] on textarea "Over 8 minutes of sensual stripping and pussy play for you to 💦 to tonight! As …" at bounding box center [483, 142] width 242 height 32
click at [405, 229] on div at bounding box center [420, 234] width 113 height 33
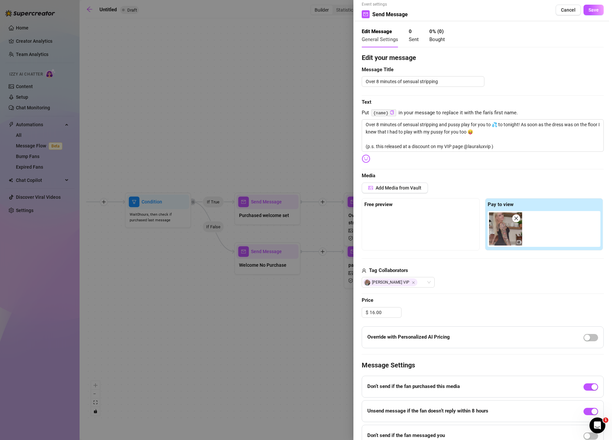
scroll to position [14, 0]
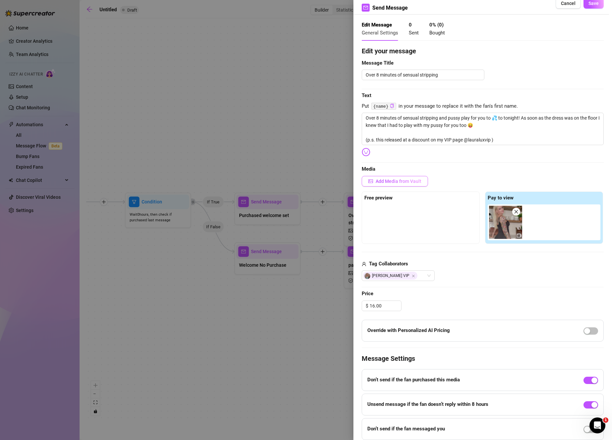
click at [405, 182] on span "Add Media from Vault" at bounding box center [399, 181] width 46 height 5
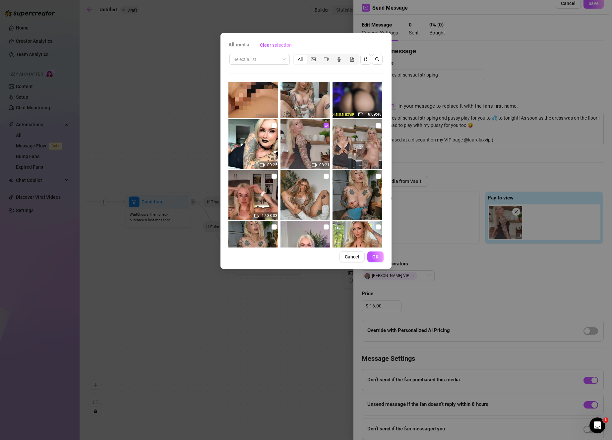
scroll to position [391, 0]
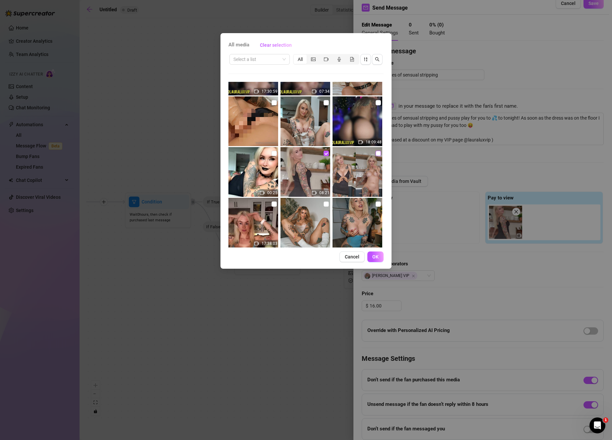
click at [376, 153] on input "checkbox" at bounding box center [378, 153] width 5 height 5
click at [374, 257] on span "OK" at bounding box center [375, 256] width 6 height 5
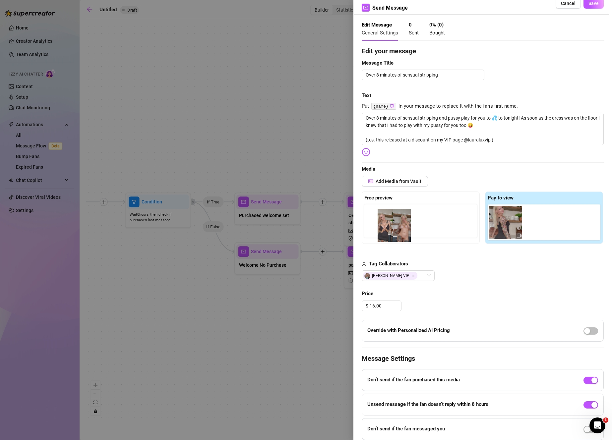
drag, startPoint x: 533, startPoint y: 228, endPoint x: 386, endPoint y: 233, distance: 147.6
click at [386, 233] on div "Free preview Pay to view" at bounding box center [483, 218] width 242 height 52
drag, startPoint x: 537, startPoint y: 234, endPoint x: 380, endPoint y: 230, distance: 156.6
click at [380, 230] on div "Free preview Pay to view" at bounding box center [483, 218] width 242 height 52
click at [588, 1] on span "Save" at bounding box center [593, 3] width 10 height 5
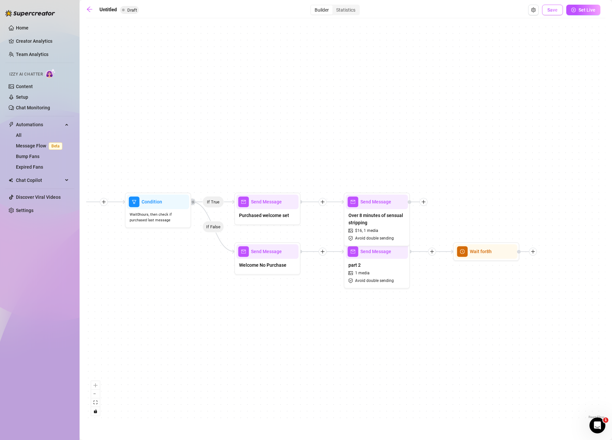
click at [560, 9] on button "Save" at bounding box center [552, 10] width 21 height 11
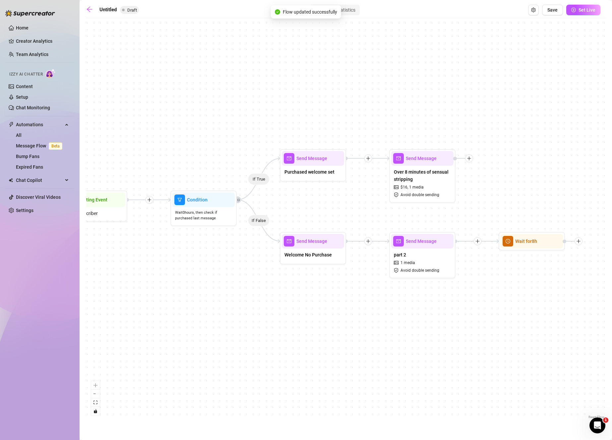
drag, startPoint x: 314, startPoint y: 266, endPoint x: 474, endPoint y: 279, distance: 161.4
click at [474, 279] on div "If True If False Wait for 8h Send Message part 2 1 media Avoid double sending S…" at bounding box center [345, 221] width 519 height 399
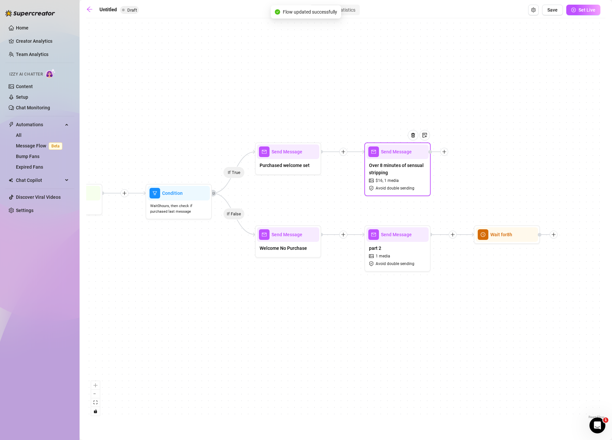
click at [405, 161] on div "Over 8 minutes of sensual stripping $ 16 , 1 media Avoid double sending" at bounding box center [397, 176] width 62 height 35
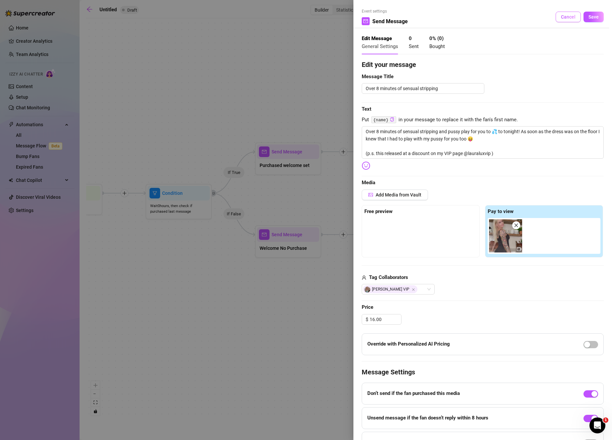
click at [572, 14] on button "Cancel" at bounding box center [568, 17] width 25 height 11
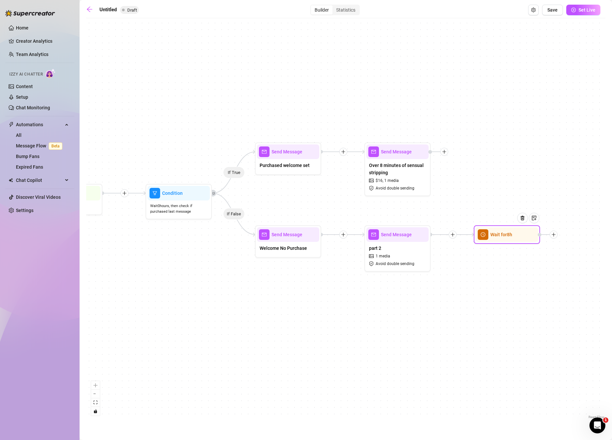
click at [500, 230] on div "Wait for 8h" at bounding box center [507, 234] width 62 height 15
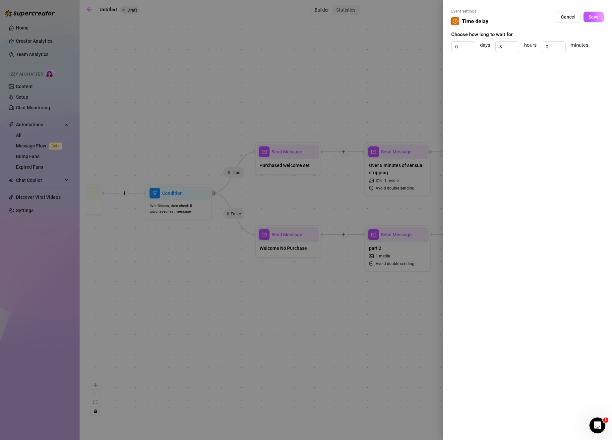
click at [366, 170] on div at bounding box center [306, 220] width 612 height 440
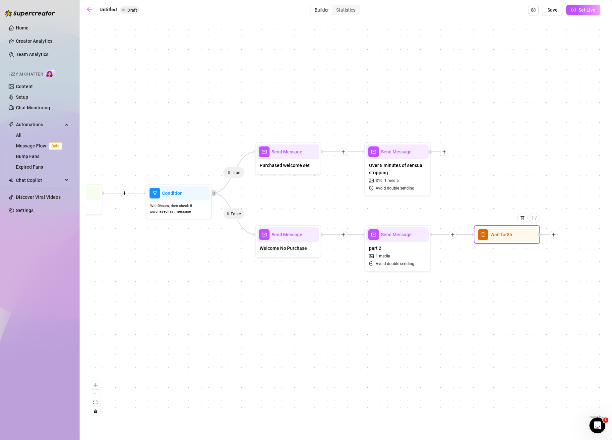
click at [516, 237] on div at bounding box center [525, 223] width 29 height 34
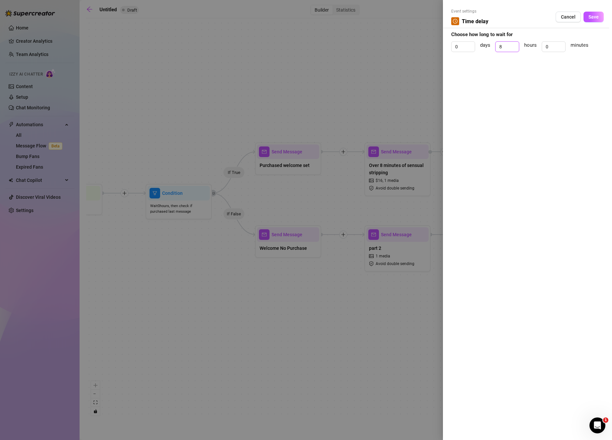
drag, startPoint x: 505, startPoint y: 48, endPoint x: 492, endPoint y: 50, distance: 12.8
click at [492, 50] on div "0 days 8 hours 0 minutes" at bounding box center [527, 49] width 153 height 17
drag, startPoint x: 503, startPoint y: 46, endPoint x: 494, endPoint y: 46, distance: 9.3
click at [494, 46] on div "0 days 8 hours 0 minutes" at bounding box center [527, 49] width 153 height 17
click at [594, 20] on button "Save" at bounding box center [594, 17] width 20 height 11
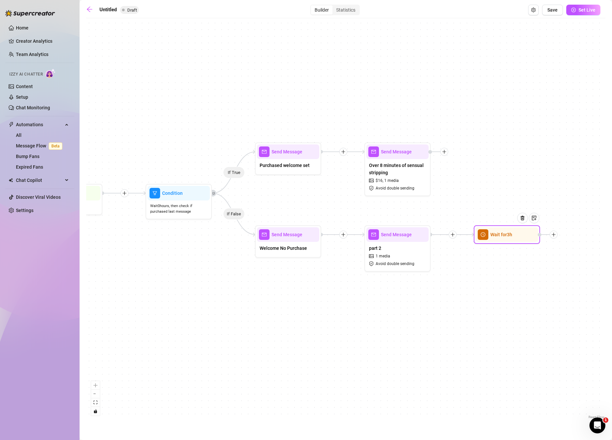
click at [552, 235] on icon "plus" at bounding box center [554, 234] width 4 height 0
click at [585, 282] on div "Merge Nodes" at bounding box center [586, 280] width 48 height 11
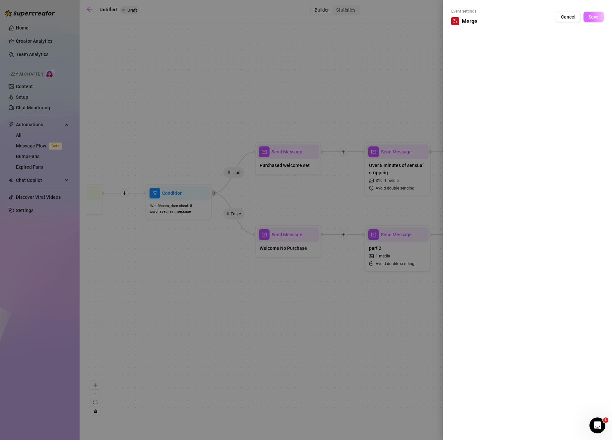
click at [596, 13] on button "Save" at bounding box center [594, 17] width 20 height 11
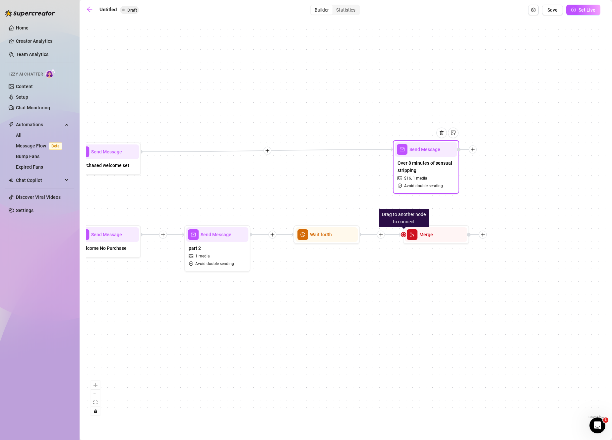
drag, startPoint x: 408, startPoint y: 172, endPoint x: 433, endPoint y: 163, distance: 26.9
click at [436, 164] on span "Over 8 minutes of sensual stripping" at bounding box center [426, 166] width 57 height 15
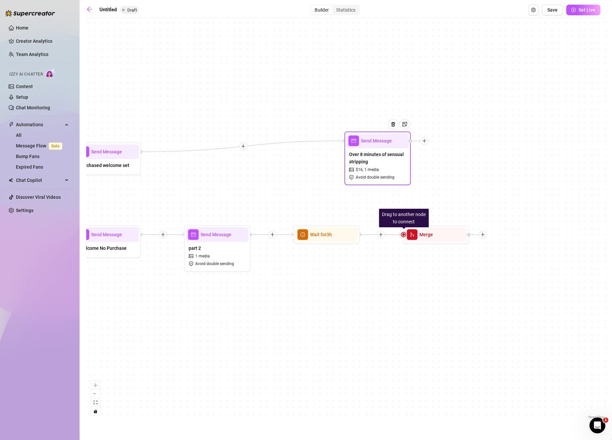
drag, startPoint x: 441, startPoint y: 154, endPoint x: 383, endPoint y: 152, distance: 57.7
click at [383, 152] on div "Over 8 minutes of sensual stripping $ 16 , 1 media Avoid double sending" at bounding box center [377, 165] width 62 height 35
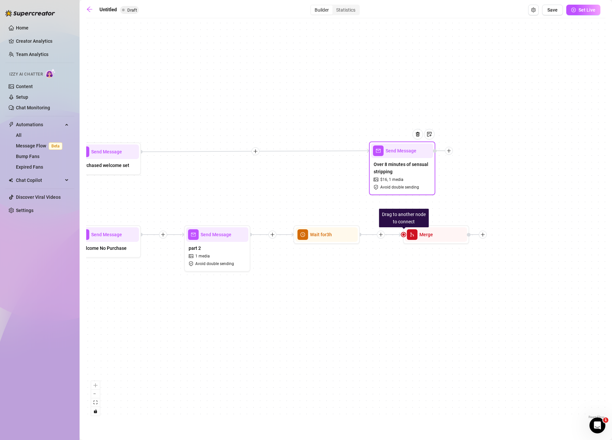
drag, startPoint x: 389, startPoint y: 156, endPoint x: 423, endPoint y: 165, distance: 35.9
click at [423, 165] on span "Over 8 minutes of sensual stripping" at bounding box center [402, 168] width 57 height 15
drag, startPoint x: 147, startPoint y: 154, endPoint x: 440, endPoint y: 215, distance: 299.4
click at [440, 215] on div "If True If False Drag to another node to connect Merge Wait for 3h Send Message…" at bounding box center [345, 221] width 519 height 399
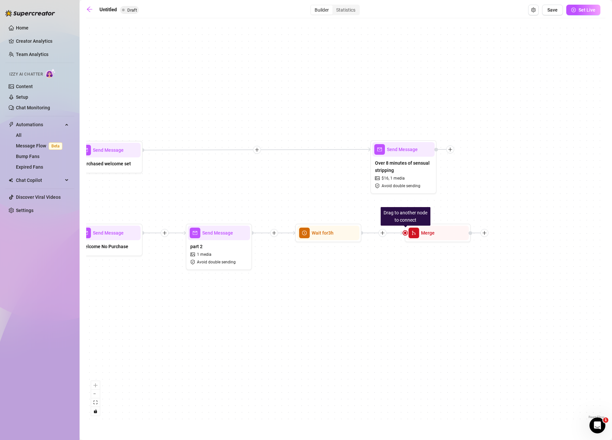
click at [403, 236] on div "If True If False Drag to another node to connect Merge Wait for 3h Send Message…" at bounding box center [345, 221] width 519 height 399
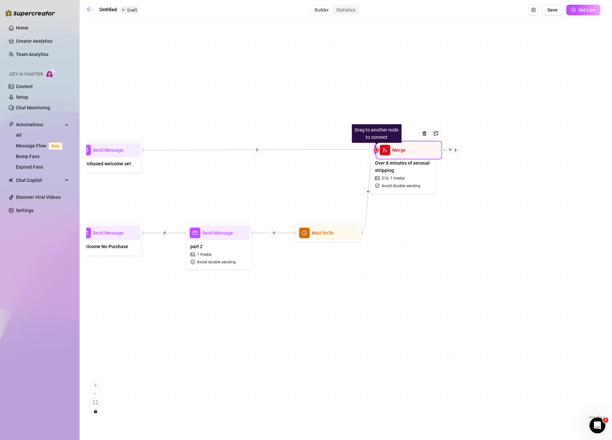
drag, startPoint x: 403, startPoint y: 234, endPoint x: 376, endPoint y: 152, distance: 86.2
click at [376, 152] on div "Drag to another node to connect Merge" at bounding box center [409, 150] width 66 height 19
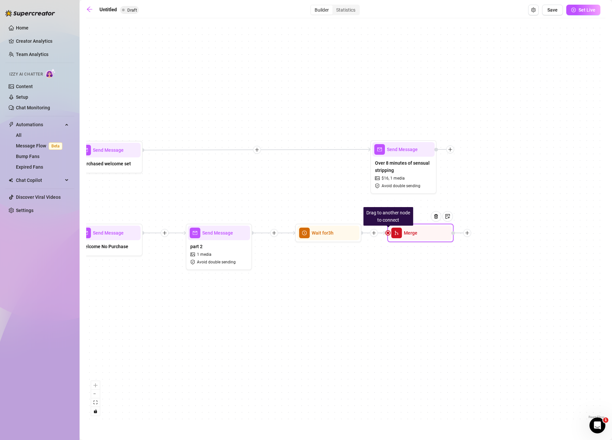
drag, startPoint x: 390, startPoint y: 156, endPoint x: 400, endPoint y: 240, distance: 84.2
click at [400, 240] on div "Merge" at bounding box center [420, 233] width 62 height 15
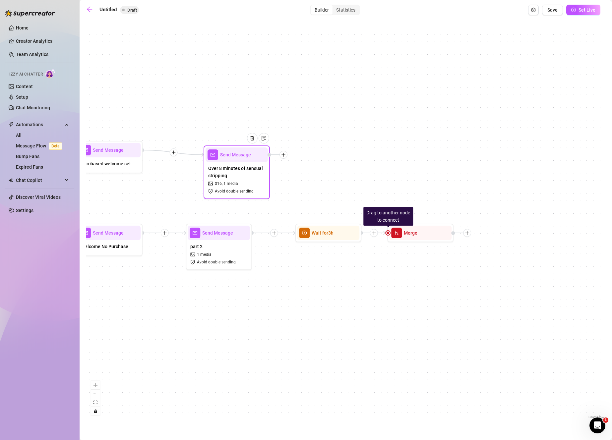
drag, startPoint x: 402, startPoint y: 173, endPoint x: 236, endPoint y: 179, distance: 166.9
click at [236, 179] on span "Over 8 minutes of sensual stripping" at bounding box center [236, 172] width 57 height 15
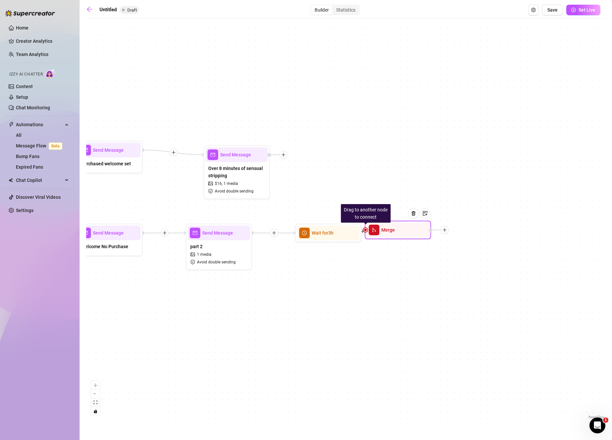
drag, startPoint x: 415, startPoint y: 238, endPoint x: 405, endPoint y: 237, distance: 9.7
click at [404, 237] on div "Merge" at bounding box center [398, 230] width 62 height 15
click at [431, 221] on div at bounding box center [429, 222] width 29 height 34
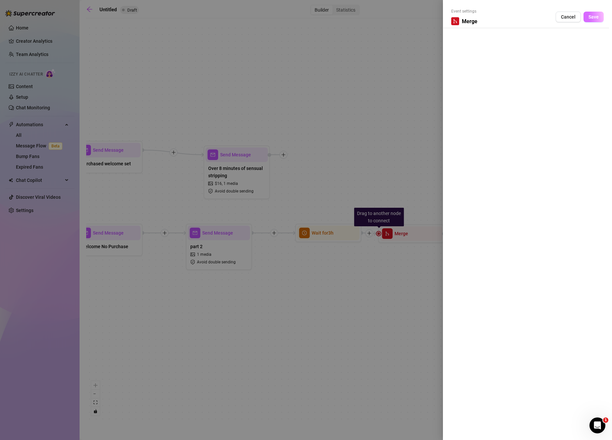
click at [591, 16] on span "Save" at bounding box center [593, 16] width 10 height 5
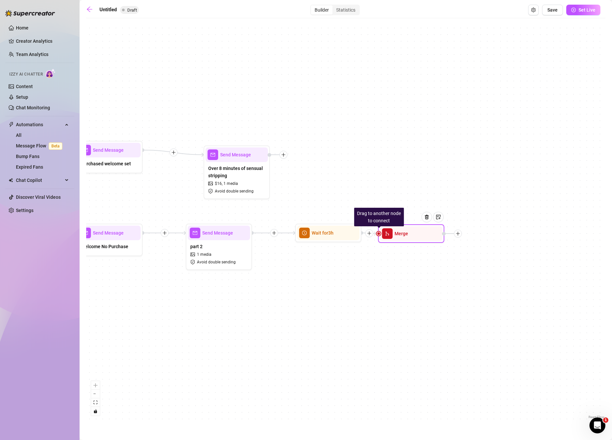
click at [402, 233] on span "Merge" at bounding box center [402, 233] width 14 height 7
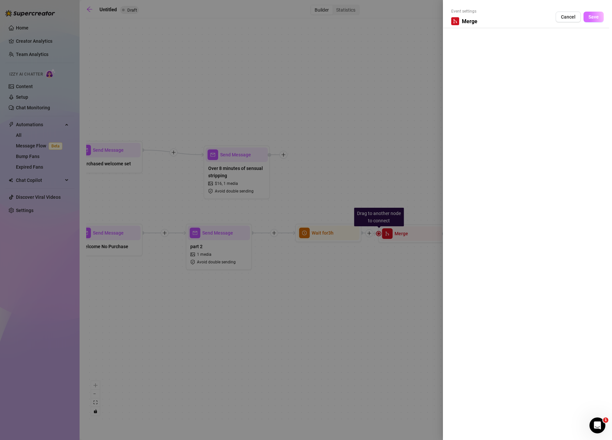
click at [600, 12] on button "Save" at bounding box center [594, 17] width 20 height 11
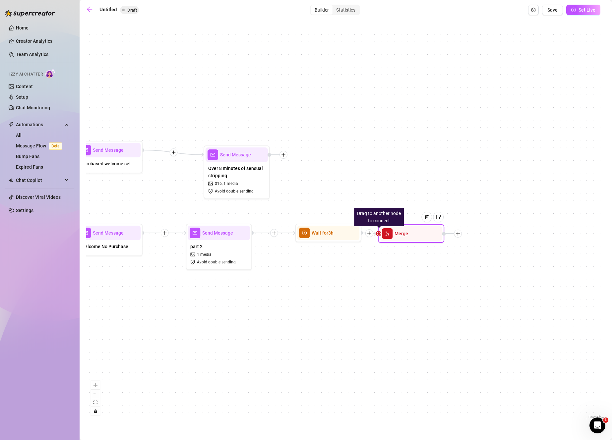
click at [422, 233] on div at bounding box center [429, 222] width 29 height 34
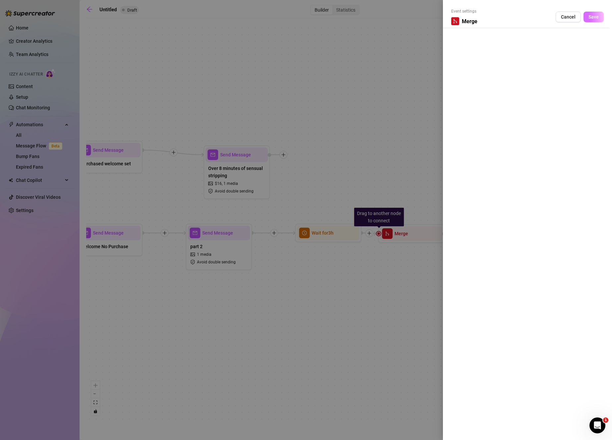
click at [592, 19] on span "Save" at bounding box center [593, 16] width 10 height 5
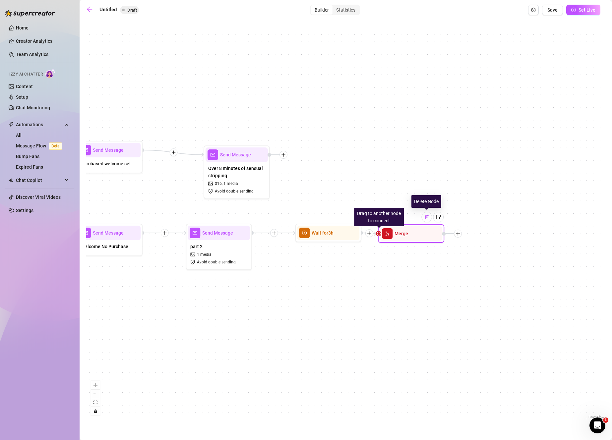
click at [424, 221] on div at bounding box center [426, 217] width 11 height 11
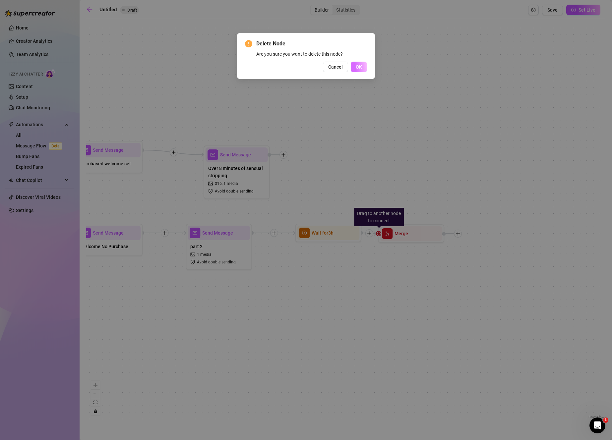
click at [357, 66] on span "OK" at bounding box center [359, 66] width 6 height 5
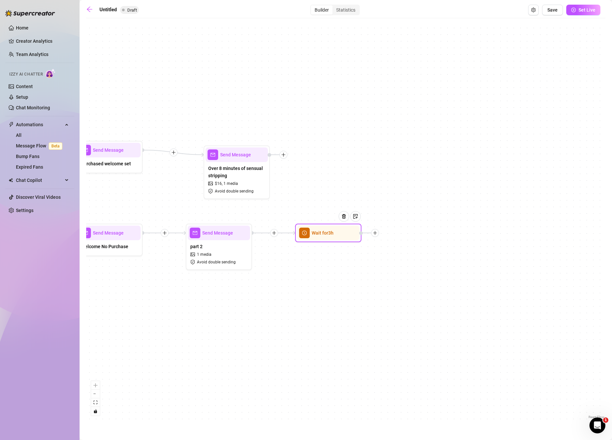
click at [330, 239] on div "Wait for 3h" at bounding box center [328, 233] width 62 height 15
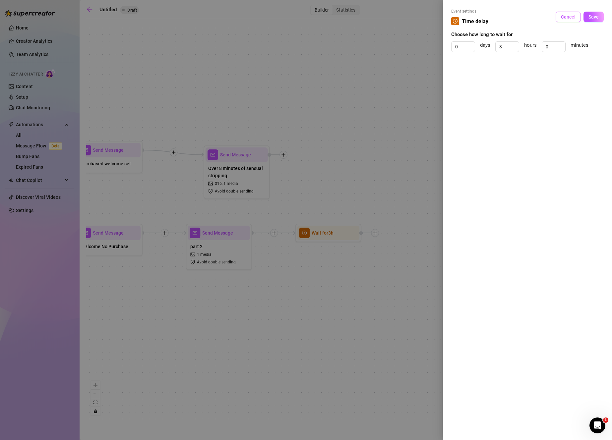
click at [573, 18] on span "Cancel" at bounding box center [568, 16] width 15 height 5
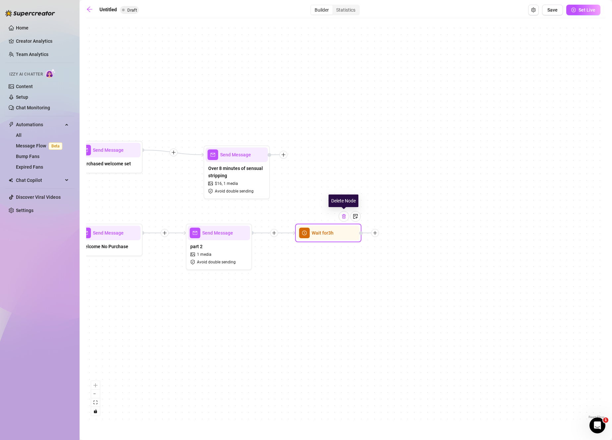
click at [344, 220] on div at bounding box center [344, 216] width 11 height 11
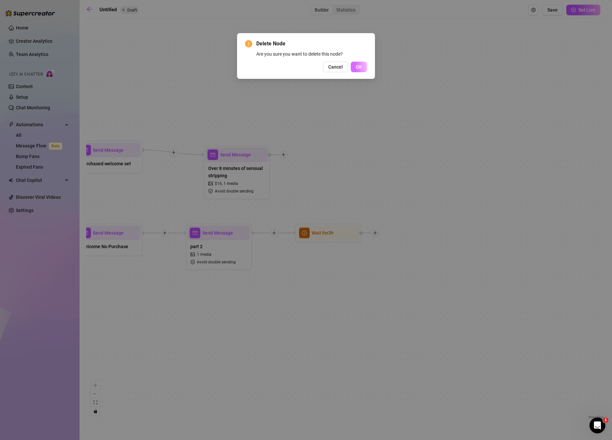
click at [366, 68] on button "OK" at bounding box center [359, 67] width 16 height 11
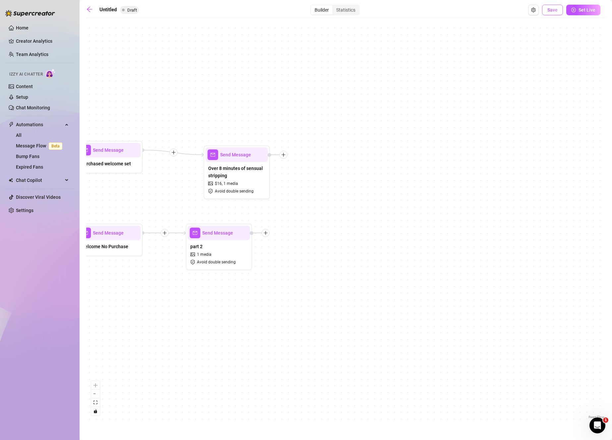
click at [548, 12] on span "Save" at bounding box center [552, 9] width 10 height 5
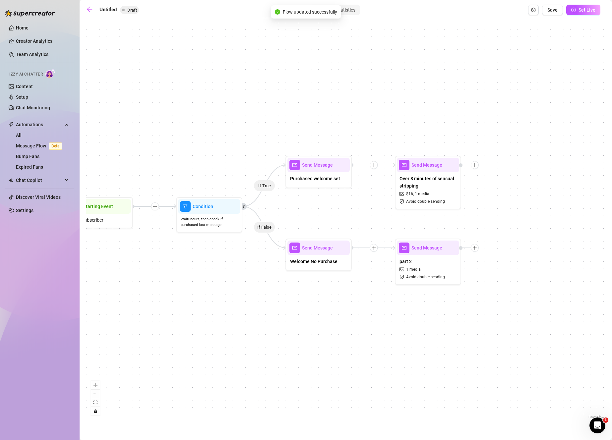
drag, startPoint x: 566, startPoint y: 222, endPoint x: 496, endPoint y: 210, distance: 70.3
click at [497, 210] on div "If True If False Send Message part 2 1 media Avoid double sending Send Message …" at bounding box center [345, 221] width 519 height 399
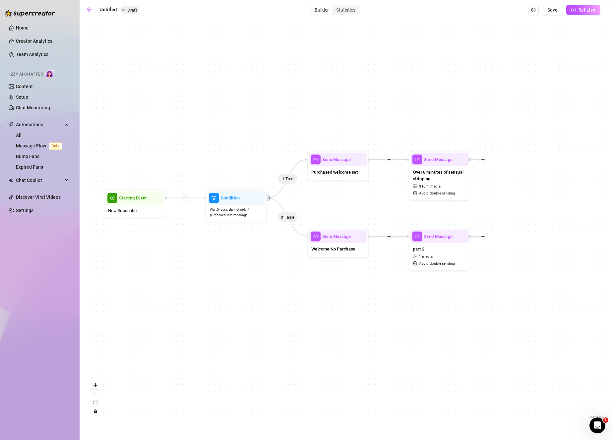
drag, startPoint x: 516, startPoint y: 218, endPoint x: 466, endPoint y: 241, distance: 54.7
click at [466, 241] on div "If True If False Send Message part 2 1 media Avoid double sending Send Message …" at bounding box center [345, 221] width 519 height 399
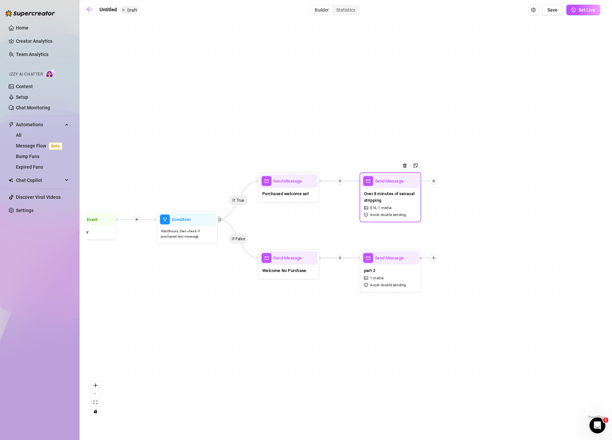
click at [437, 181] on div at bounding box center [433, 180] width 7 height 7
click at [453, 192] on div "Condition" at bounding box center [464, 192] width 45 height 11
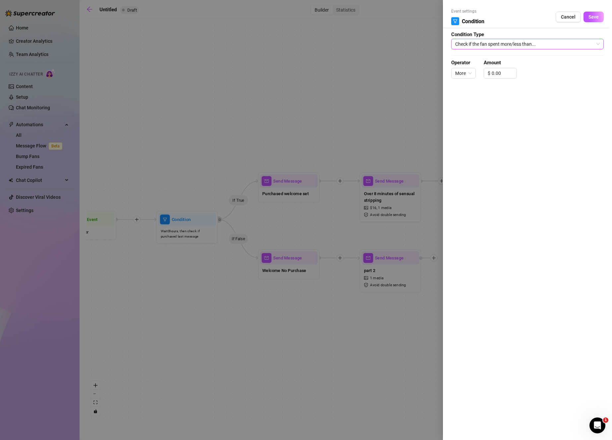
click at [539, 46] on span "Check if the fan spent more/less than..." at bounding box center [527, 44] width 145 height 10
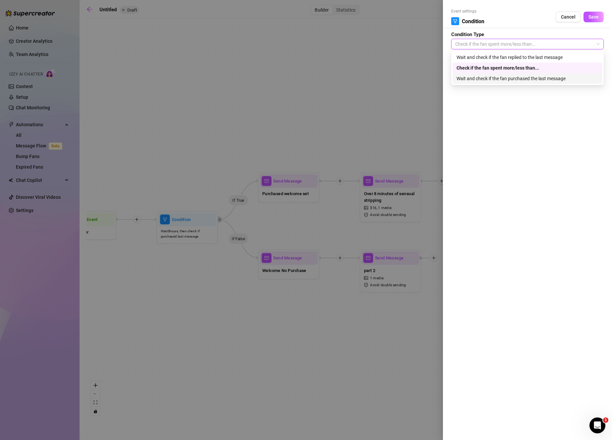
click at [509, 77] on div "Wait and check if the fan purchased the last message" at bounding box center [528, 78] width 142 height 7
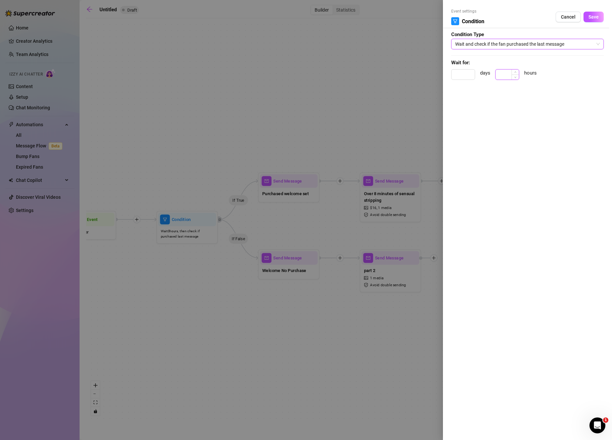
click at [505, 77] on input at bounding box center [507, 75] width 23 height 10
click at [599, 20] on button "Save" at bounding box center [594, 17] width 20 height 11
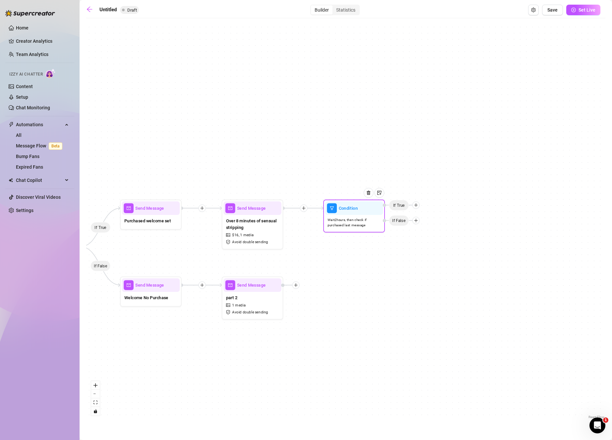
drag, startPoint x: 573, startPoint y: 291, endPoint x: 443, endPoint y: 316, distance: 132.3
click at [443, 316] on div "If True If False Condition Wait 2 hours, then check if purchased last message I…" at bounding box center [345, 221] width 519 height 399
click at [418, 206] on icon "plus" at bounding box center [416, 205] width 4 height 4
click at [428, 226] on div "Message" at bounding box center [427, 226] width 45 height 11
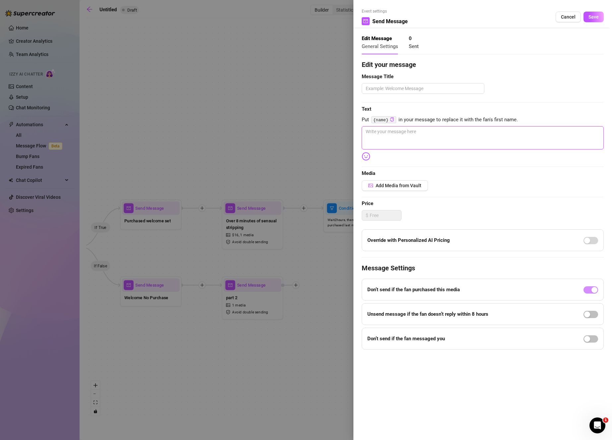
click at [437, 138] on textarea at bounding box center [483, 137] width 242 height 23
click at [564, 15] on span "Cancel" at bounding box center [568, 16] width 15 height 5
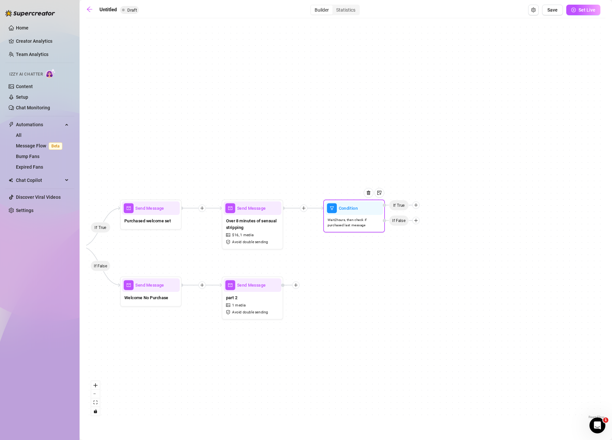
click at [337, 217] on span "Wait 2 hours, then check if purchased last message" at bounding box center [354, 222] width 53 height 11
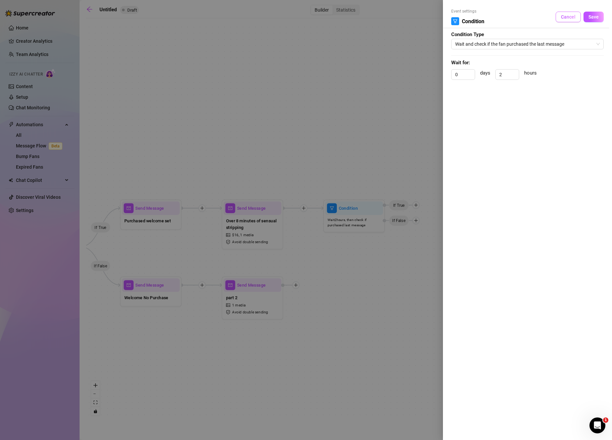
click at [566, 18] on span "Cancel" at bounding box center [568, 16] width 15 height 5
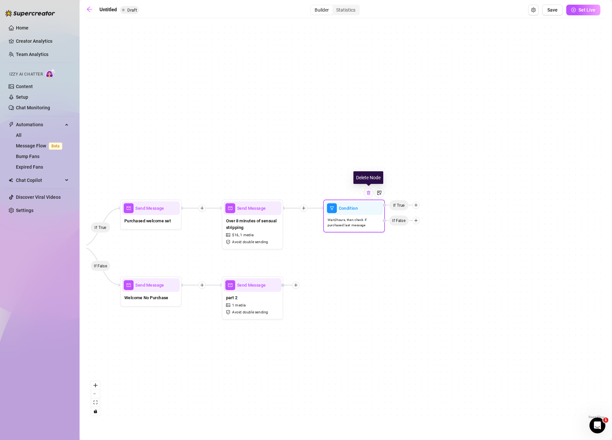
click at [368, 194] on img at bounding box center [368, 192] width 5 height 5
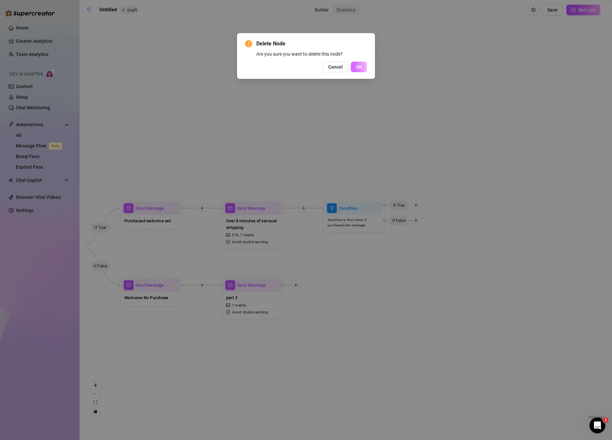
click at [361, 65] on span "OK" at bounding box center [359, 66] width 6 height 5
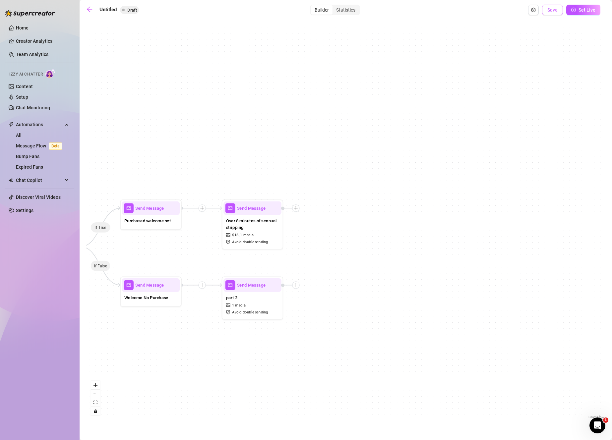
click at [550, 7] on span "Save" at bounding box center [552, 9] width 10 height 5
